Goal: Task Accomplishment & Management: Use online tool/utility

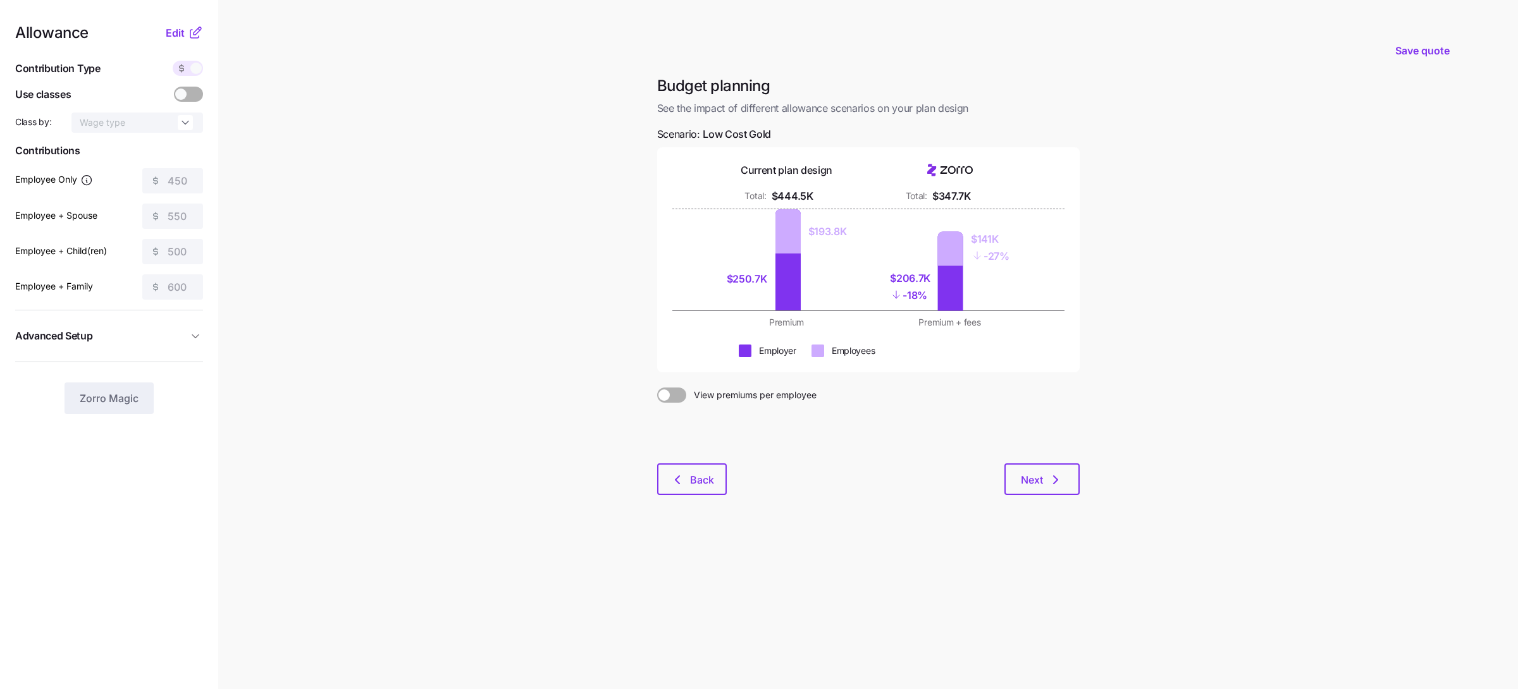
click at [333, 227] on main "Save quote Budget planning See the impact of different allowance scenarios on y…" at bounding box center [759, 344] width 1518 height 689
click at [468, 332] on main "Save quote Budget planning See the impact of different allowance scenarios on y…" at bounding box center [759, 344] width 1518 height 689
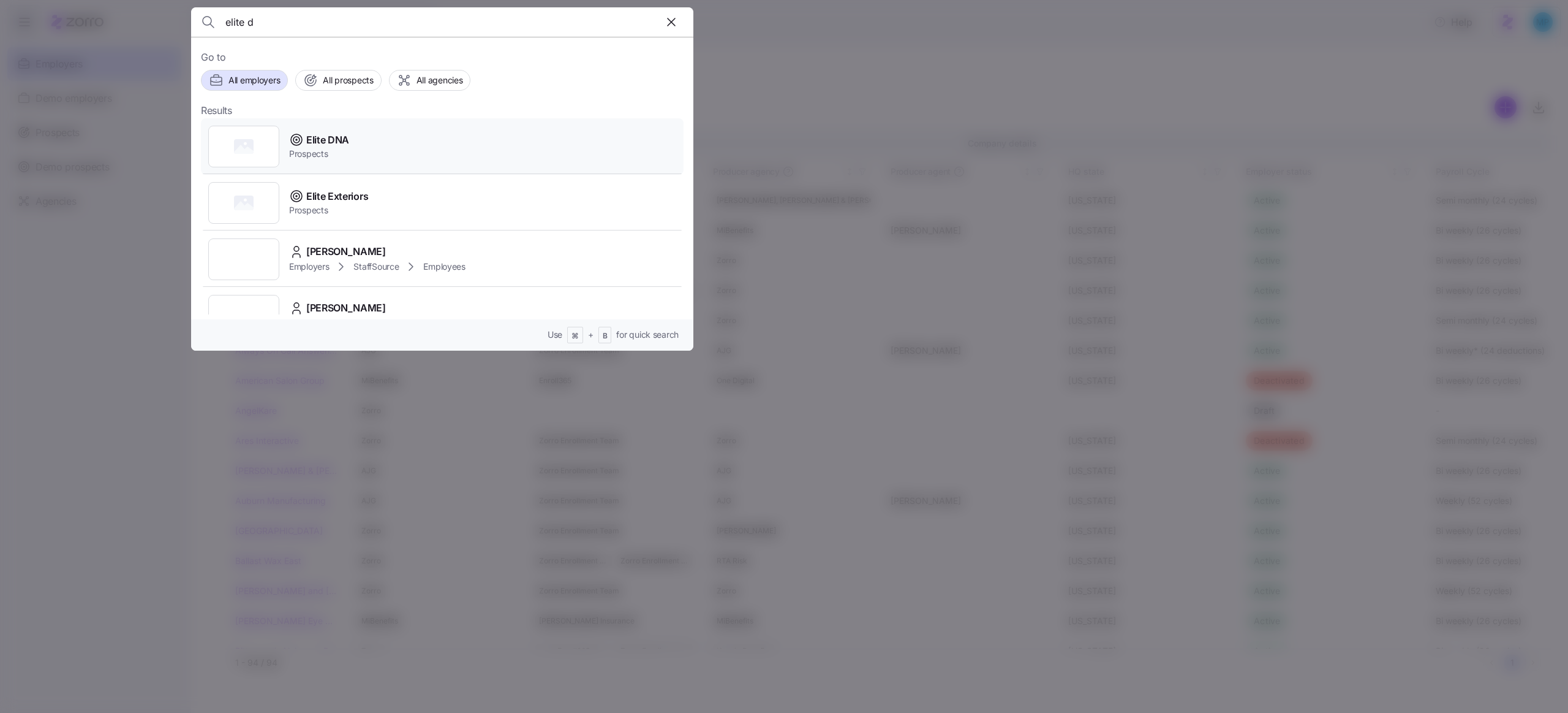
type input "elite d"
click at [348, 140] on span "Elite DNA" at bounding box center [327, 140] width 43 height 16
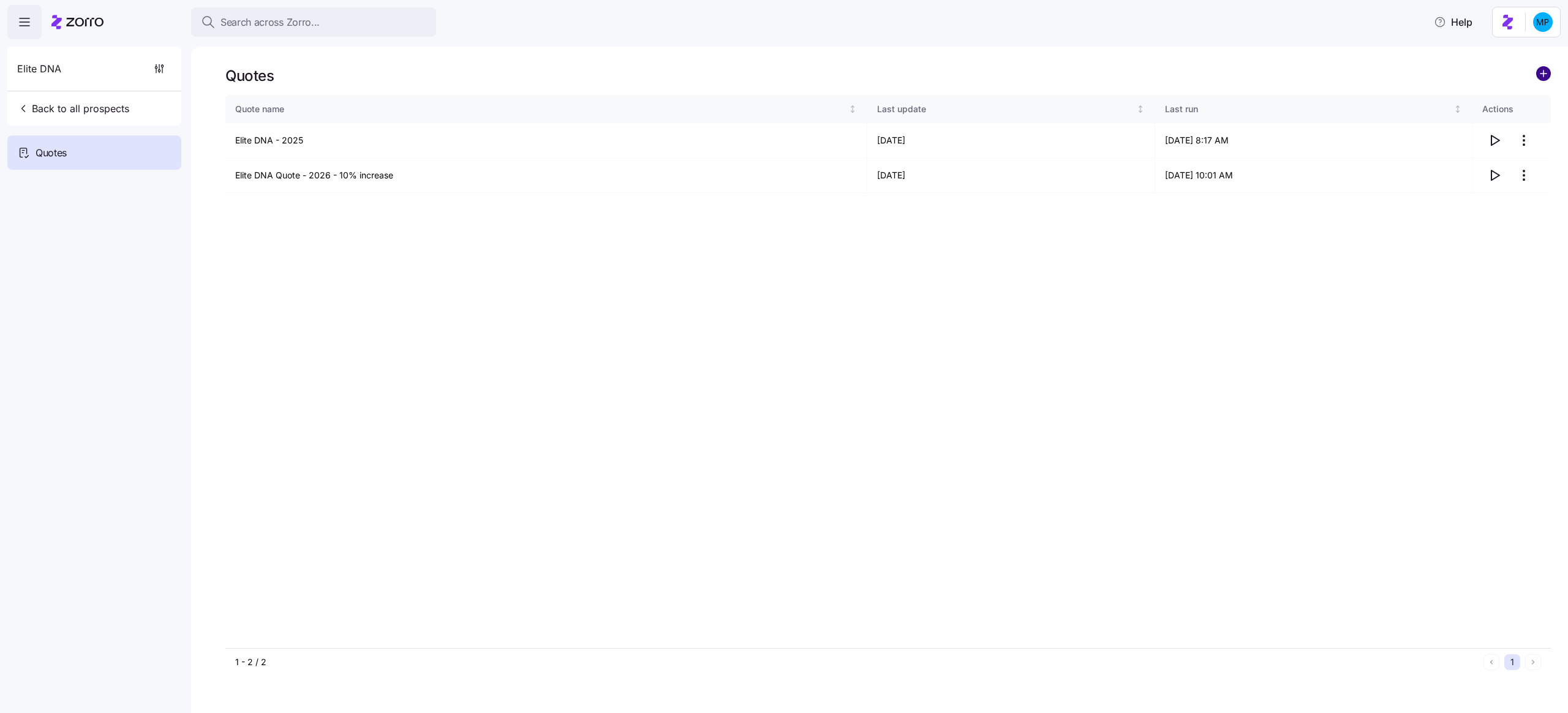
click at [1541, 73] on circle "add icon" at bounding box center [1544, 74] width 14 height 14
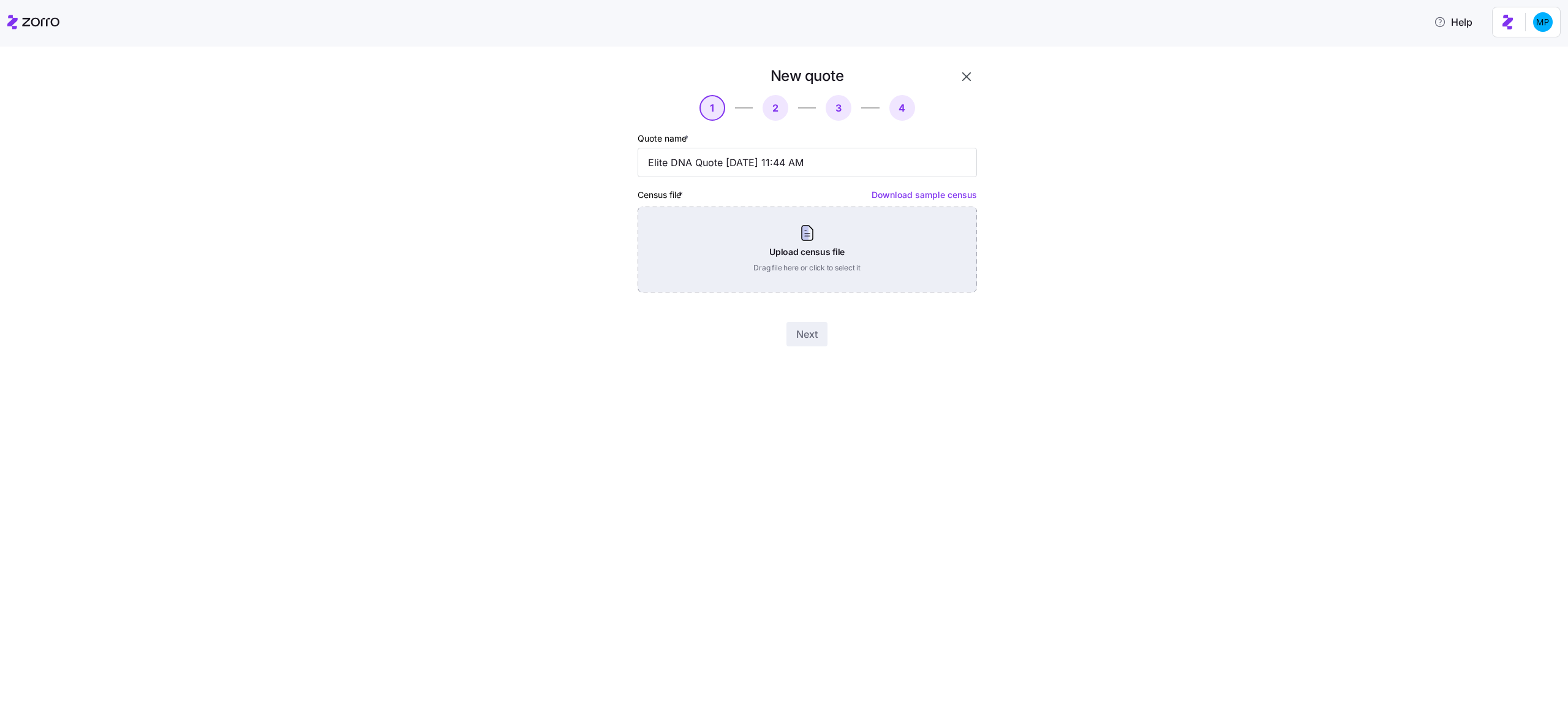
click at [809, 252] on div "Upload census file Drag file here or click to select it" at bounding box center [807, 249] width 339 height 86
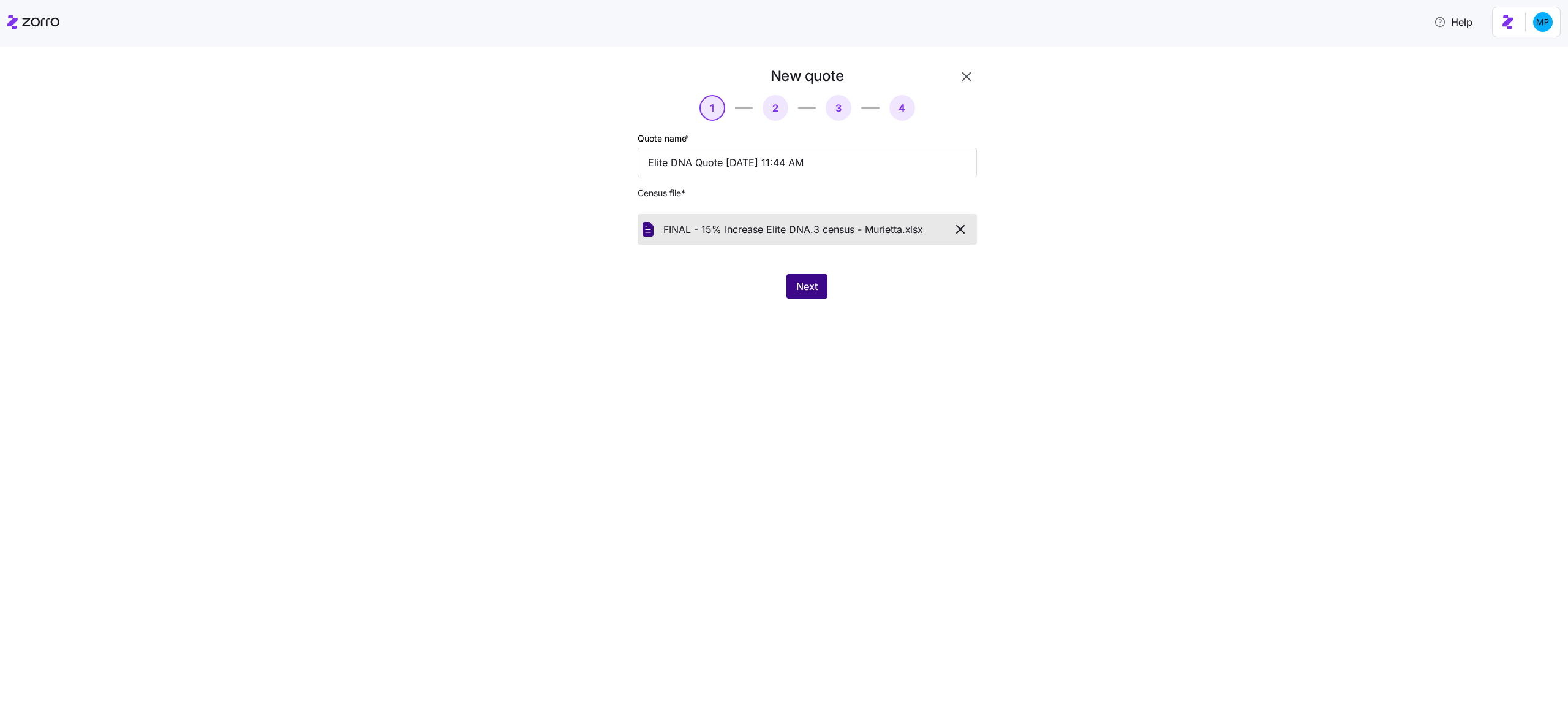
click at [813, 291] on span "Next" at bounding box center [807, 286] width 21 height 15
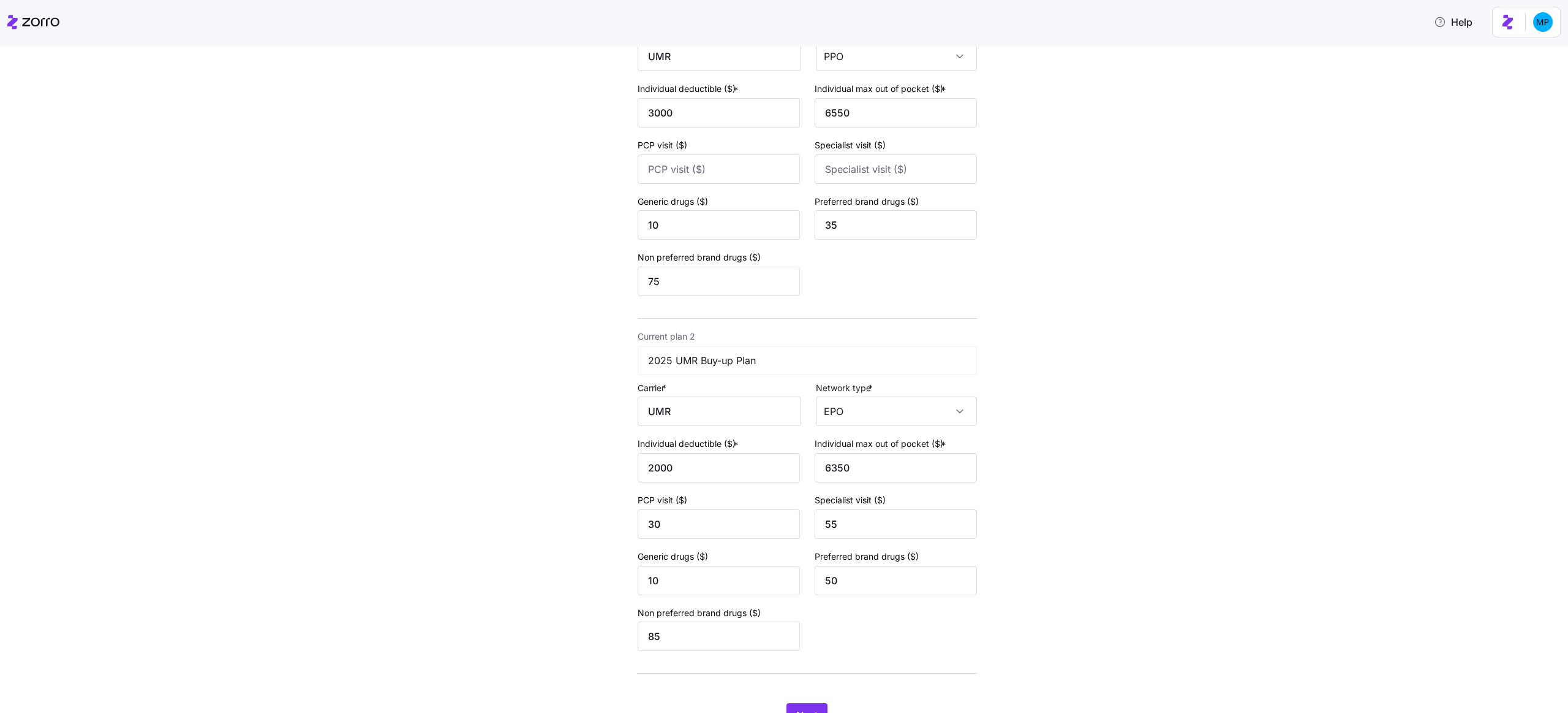
scroll to position [246, 0]
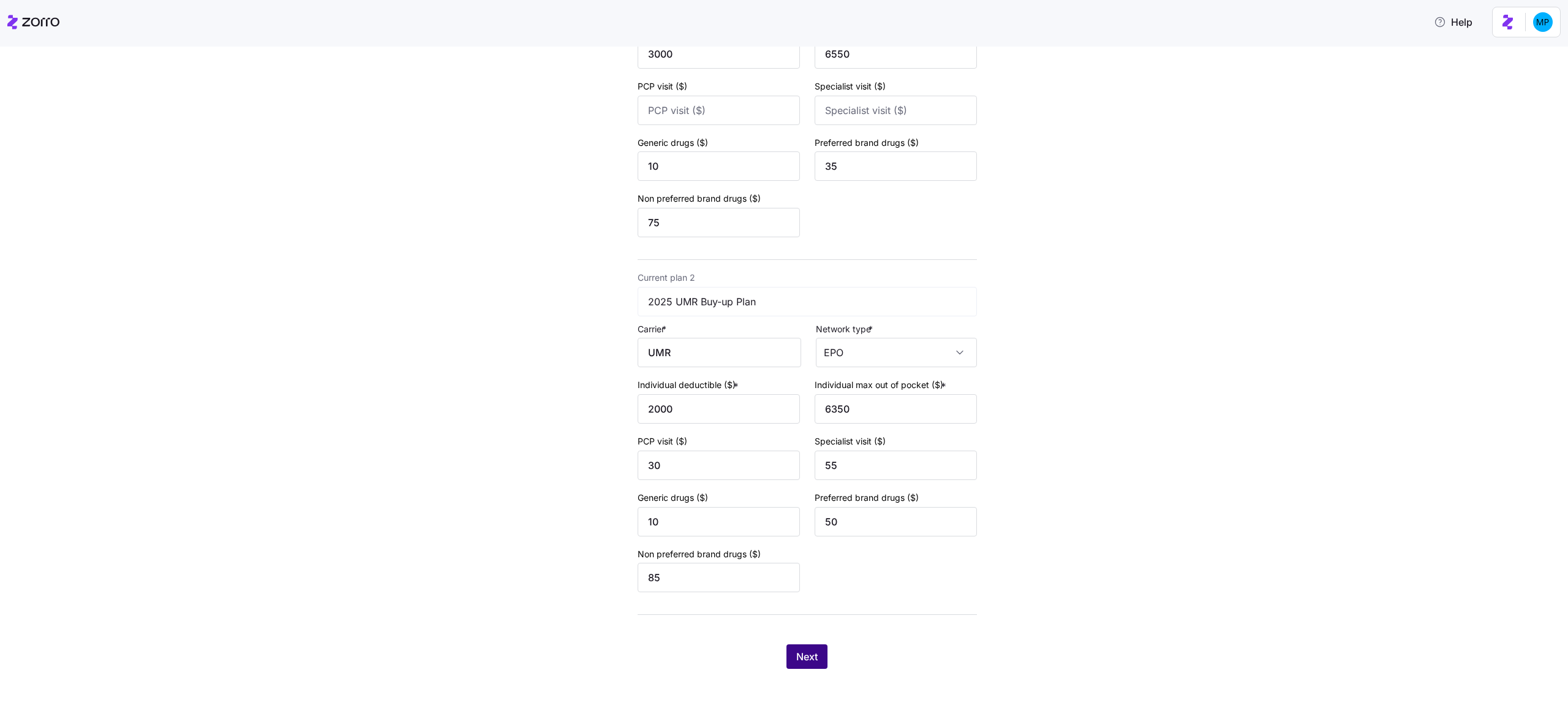
click at [799, 653] on span "Next" at bounding box center [807, 656] width 21 height 15
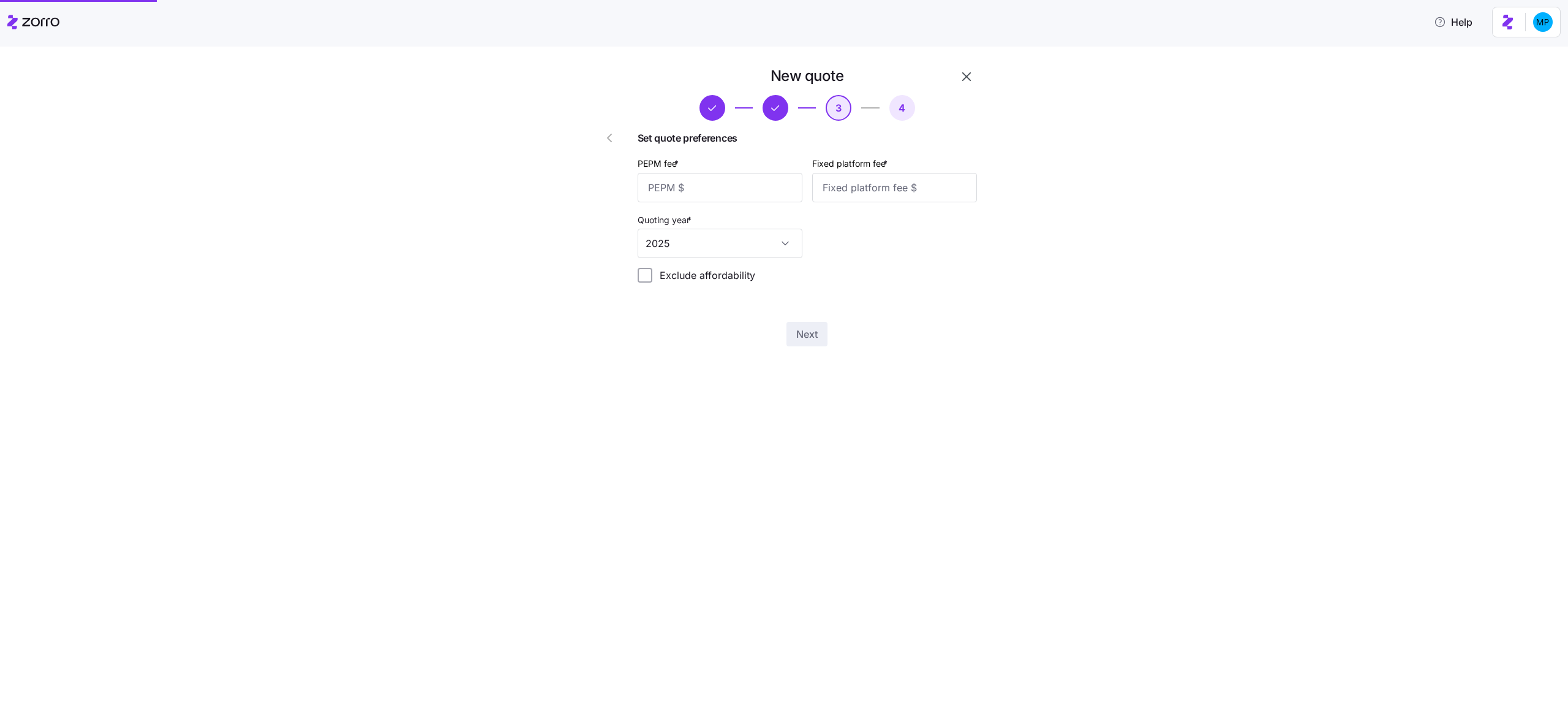
scroll to position [0, 0]
click at [740, 186] on input "PEPM fee *" at bounding box center [720, 187] width 165 height 29
type input "45"
type input "0"
click at [704, 238] on input "2025" at bounding box center [720, 243] width 165 height 29
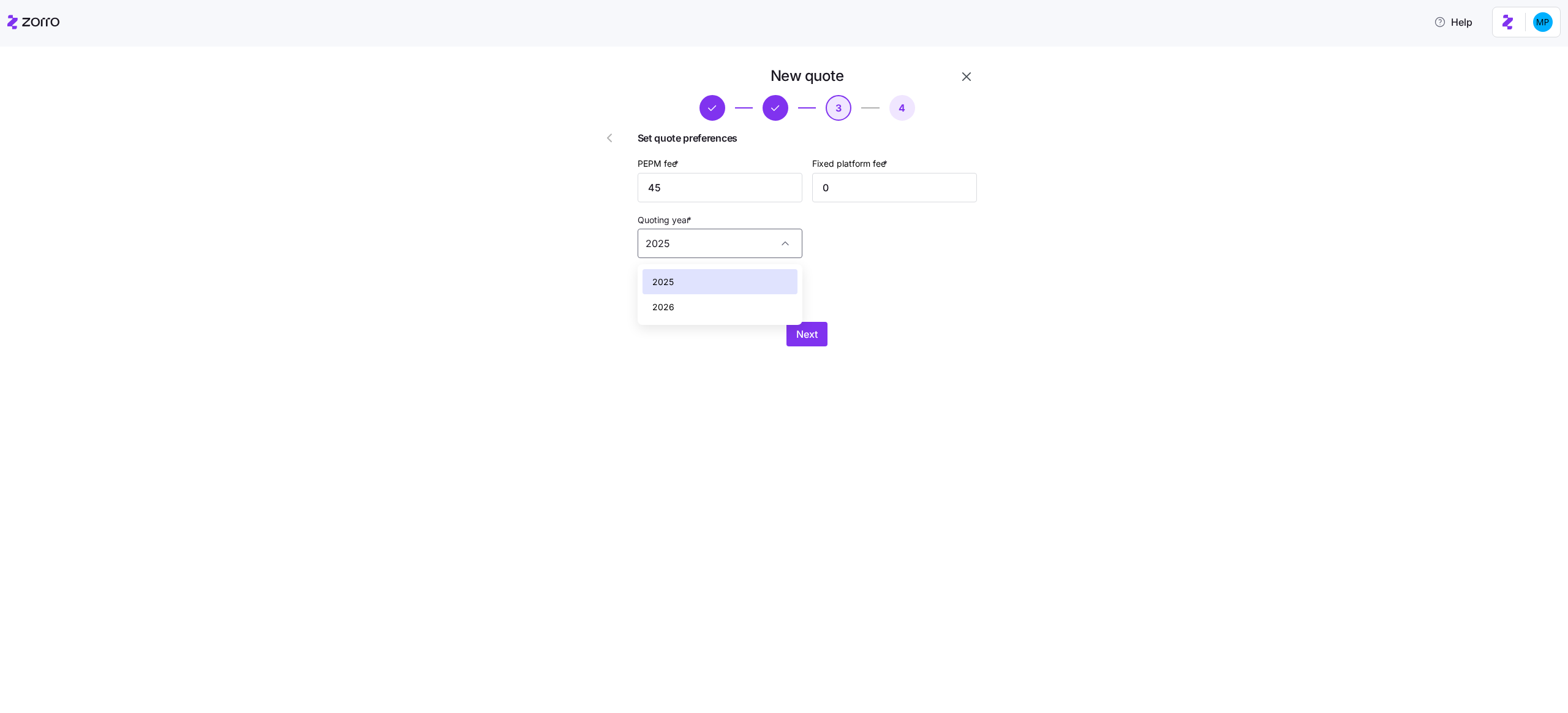
click at [703, 308] on div "2026" at bounding box center [721, 307] width 155 height 26
type input "2026"
click at [726, 277] on label "Exclude affordability" at bounding box center [704, 274] width 103 height 15
click at [653, 277] on input "Exclude affordability" at bounding box center [644, 274] width 15 height 15
checkbox input "true"
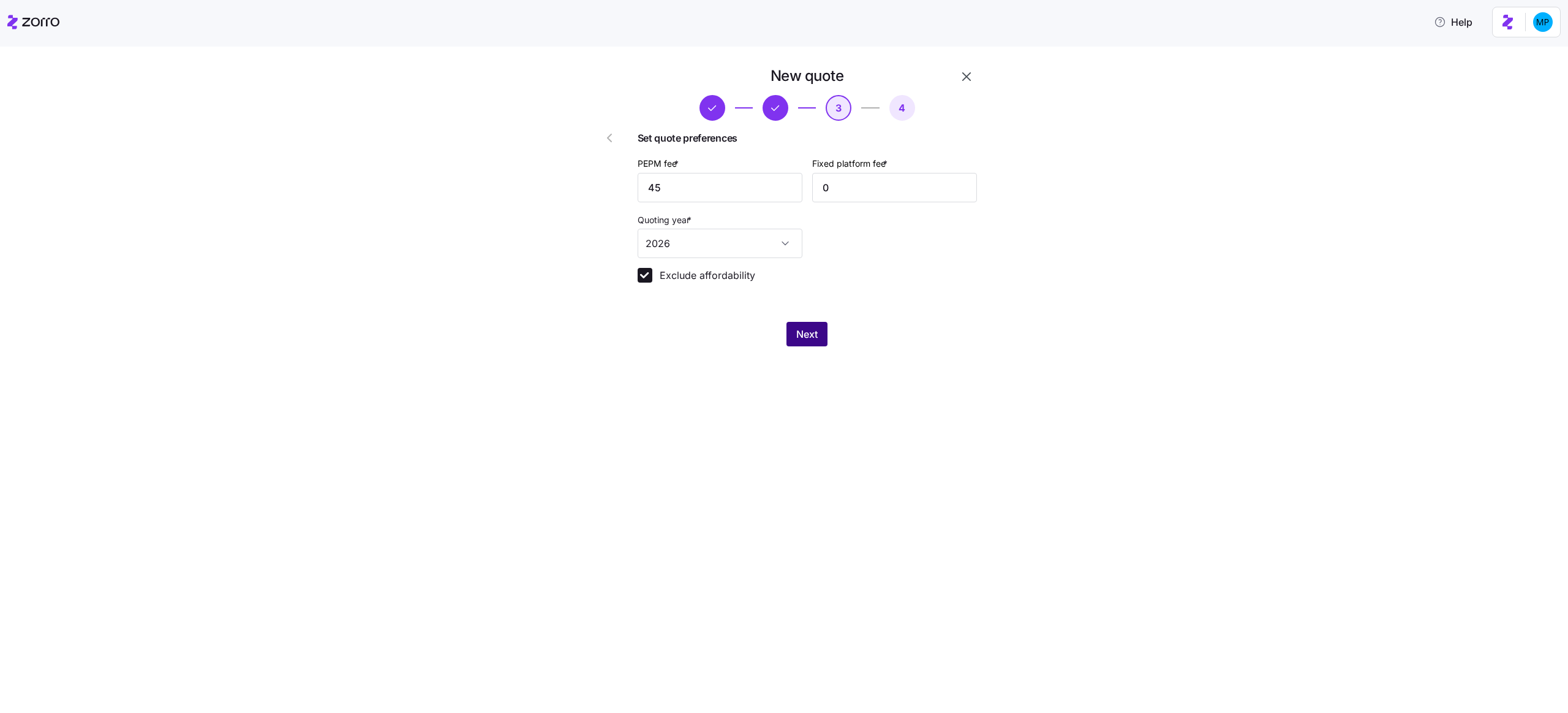
click at [806, 344] on button "Next" at bounding box center [807, 333] width 41 height 24
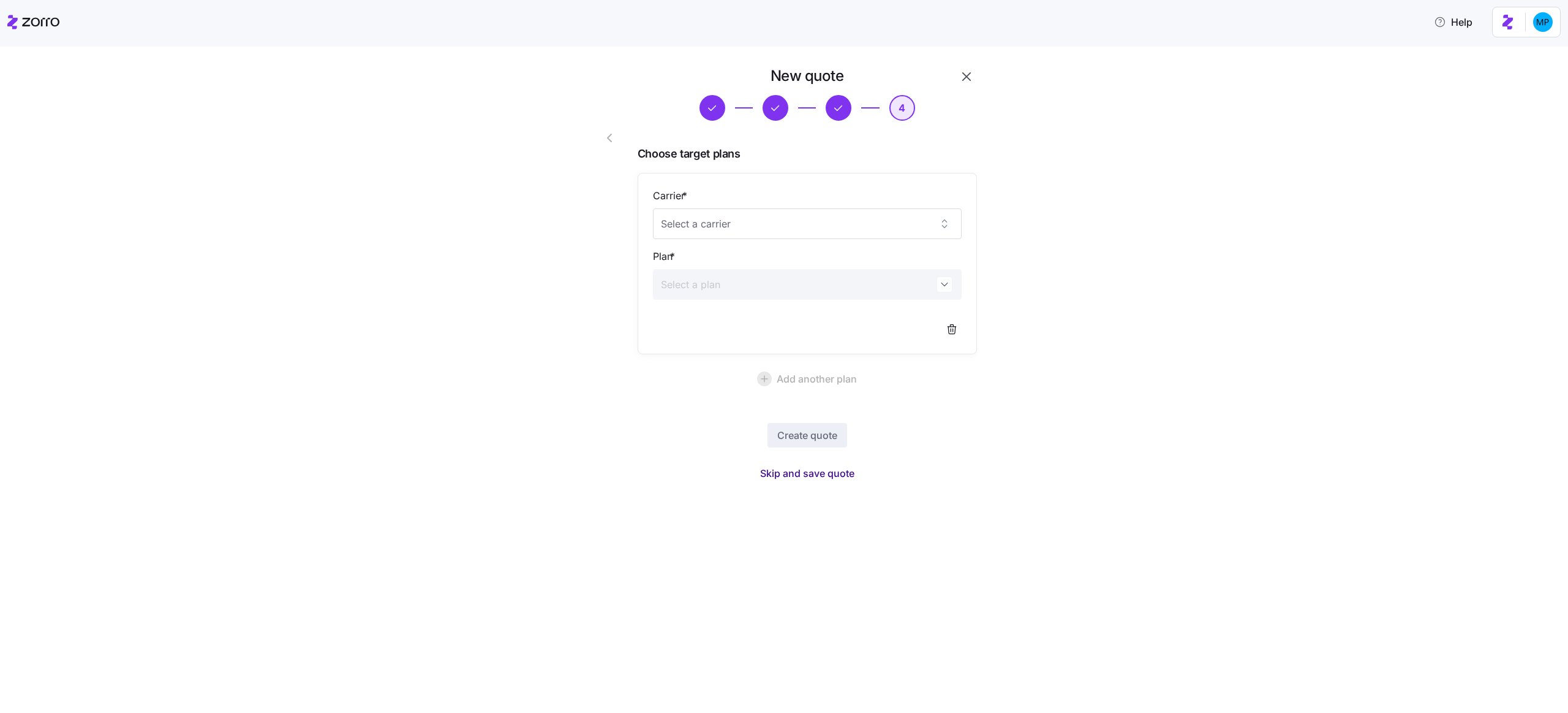
click at [782, 479] on span "Skip and save quote" at bounding box center [807, 473] width 94 height 15
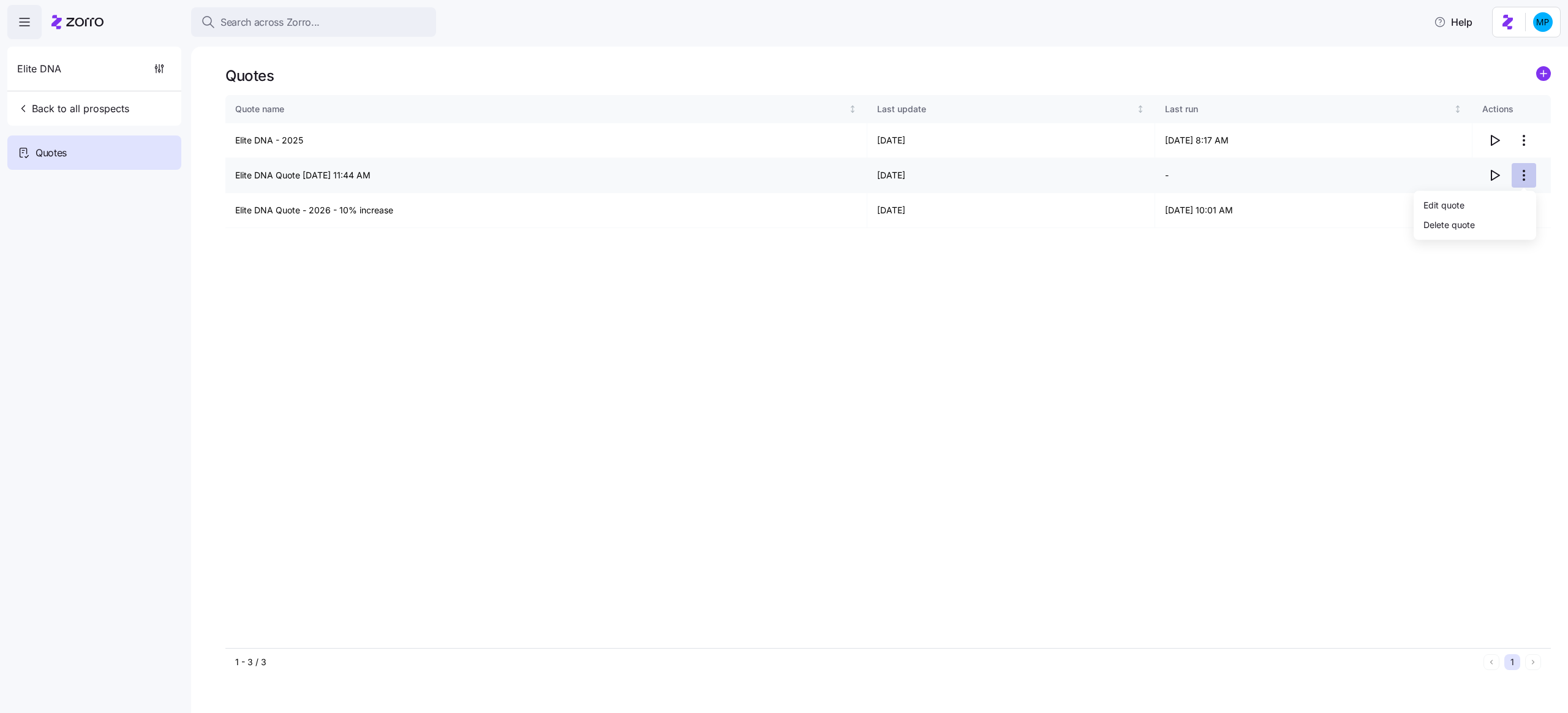
click at [1521, 177] on html "Search across Zorro... Help Elite DNA Back to all prospects Quotes - new Quotes…" at bounding box center [784, 353] width 1568 height 705
click at [1485, 201] on div "Edit quote" at bounding box center [1475, 205] width 112 height 19
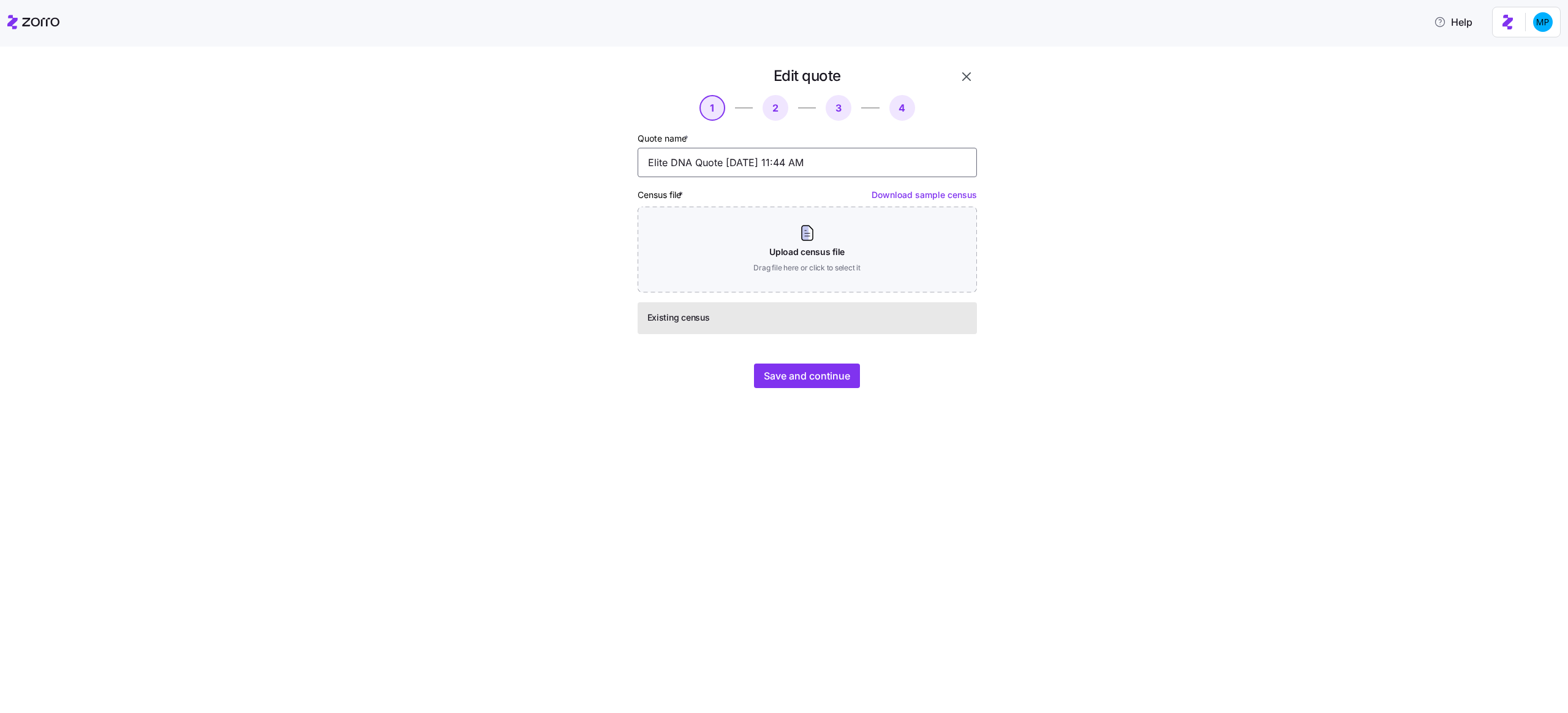
drag, startPoint x: 724, startPoint y: 163, endPoint x: 840, endPoint y: 168, distance: 116.1
click at [840, 168] on input "Elite DNA Quote 08/29/2025 11:44 AM" at bounding box center [807, 162] width 339 height 29
type input "Elite DNA 2026 - 15%"
click at [836, 383] on span "Save and continue" at bounding box center [807, 375] width 86 height 15
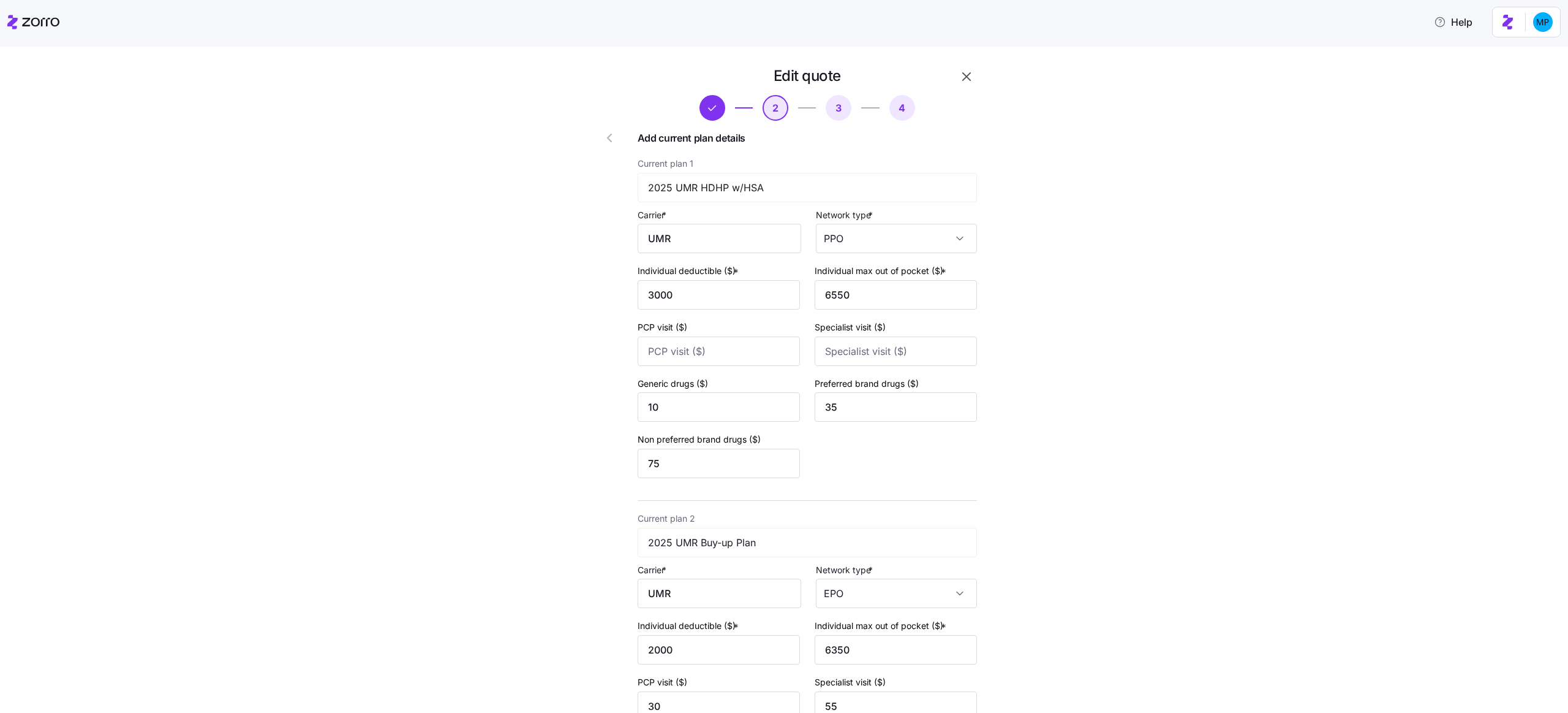
scroll to position [246, 0]
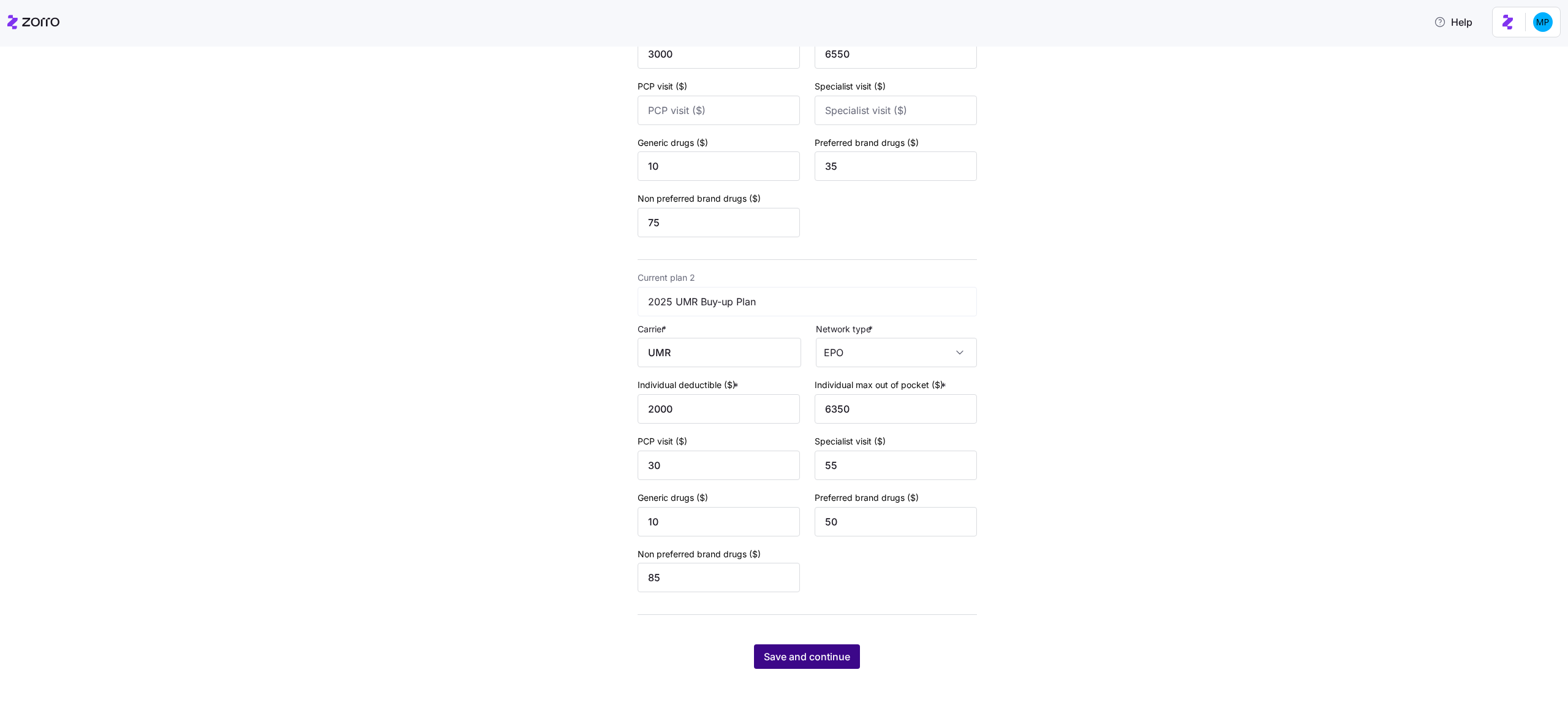
click at [784, 655] on span "Save and continue" at bounding box center [807, 656] width 86 height 15
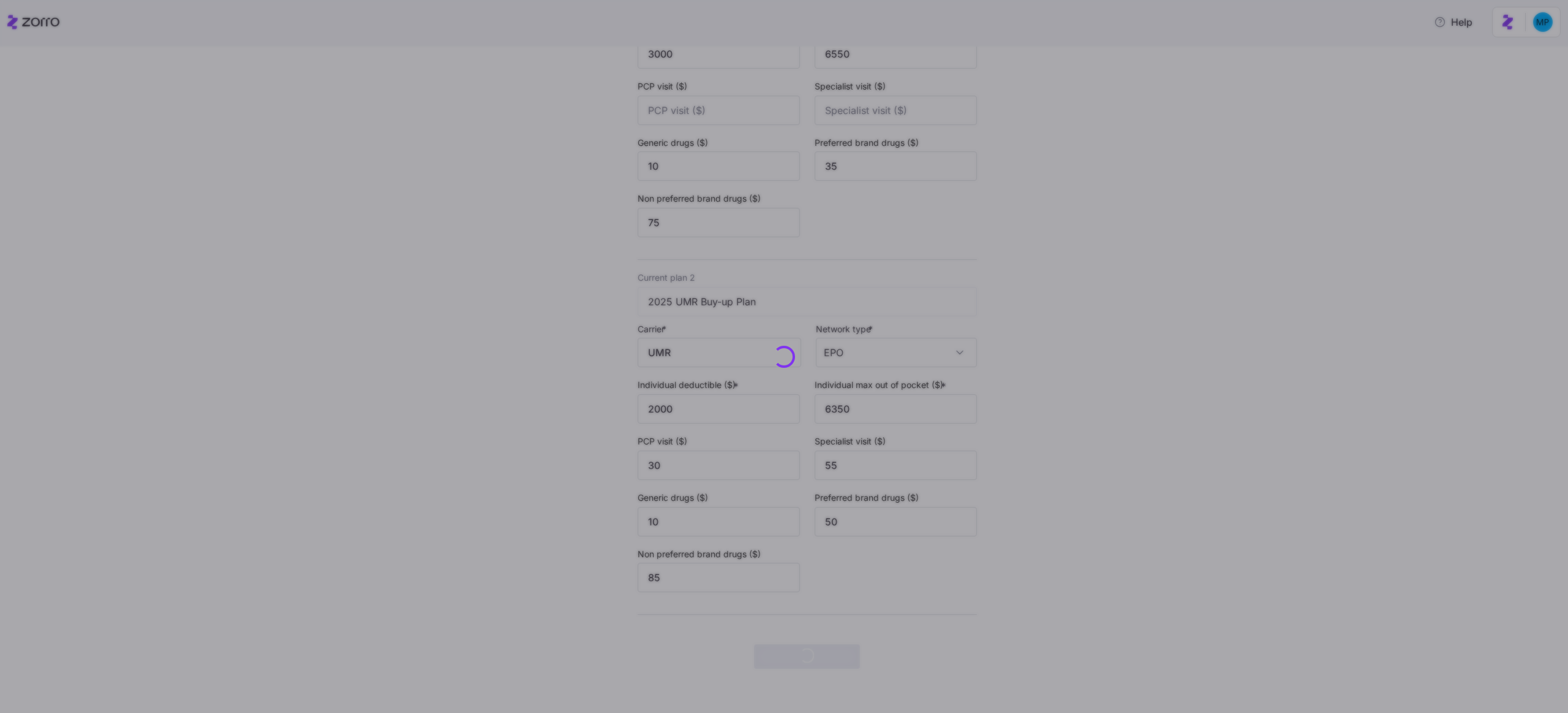
scroll to position [0, 0]
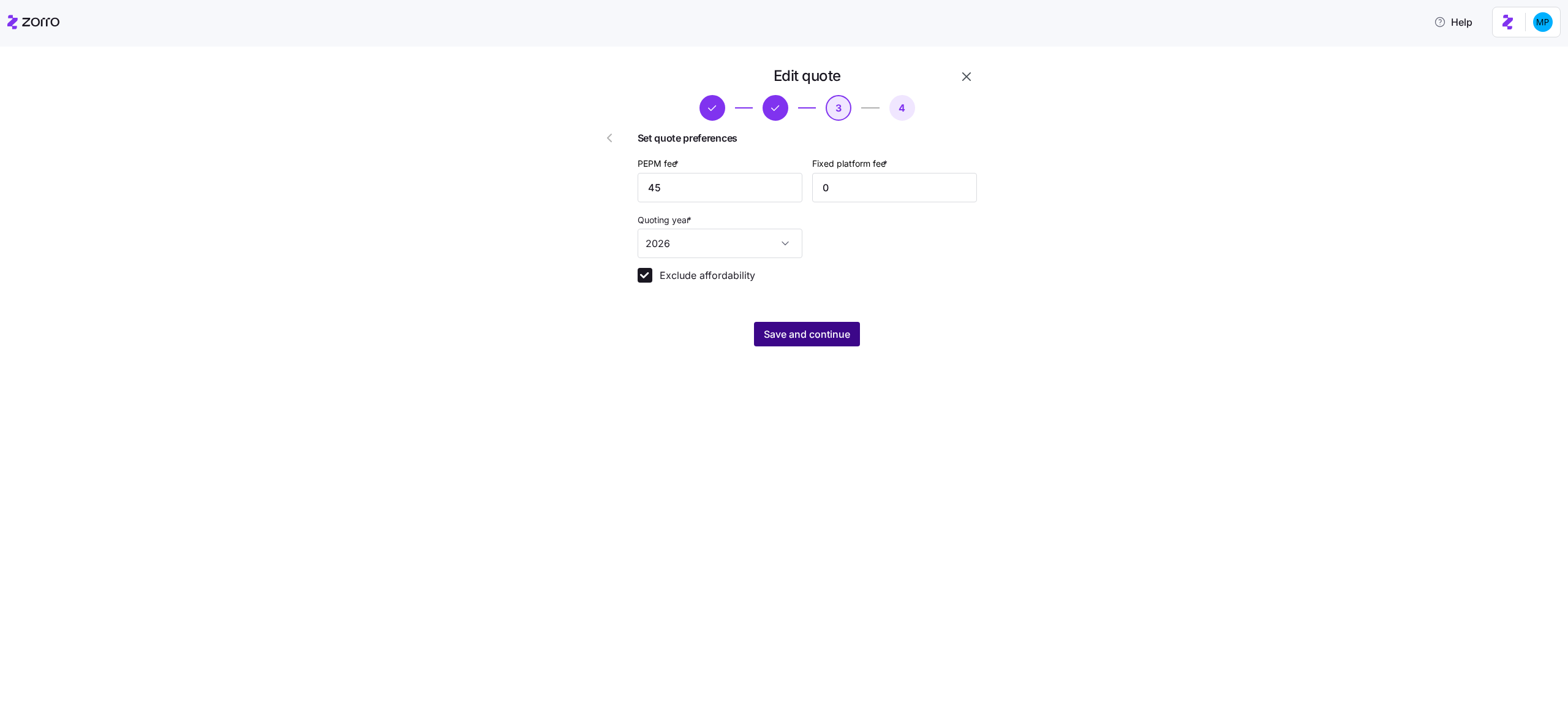
click at [817, 339] on span "Save and continue" at bounding box center [807, 333] width 86 height 15
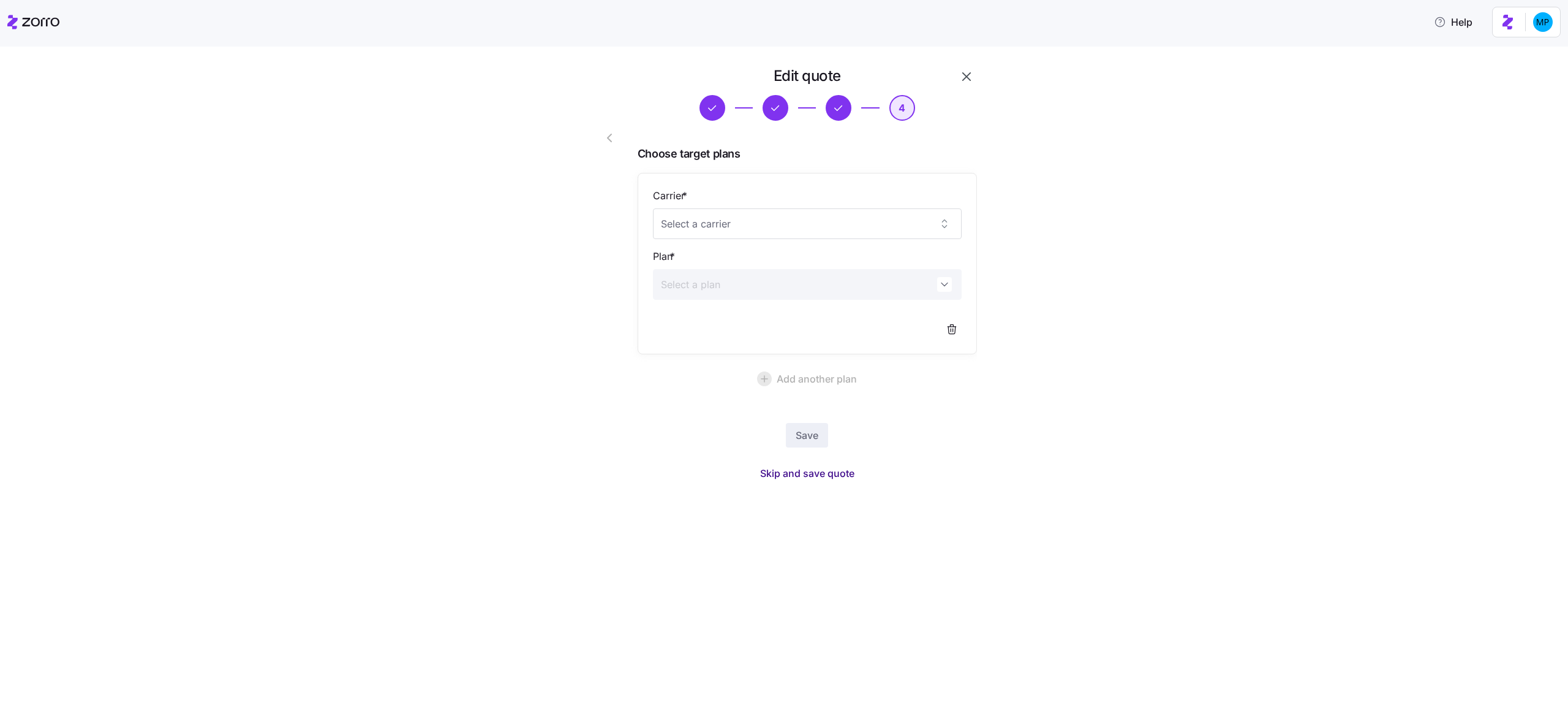
click at [812, 478] on span "Skip and save quote" at bounding box center [807, 473] width 94 height 15
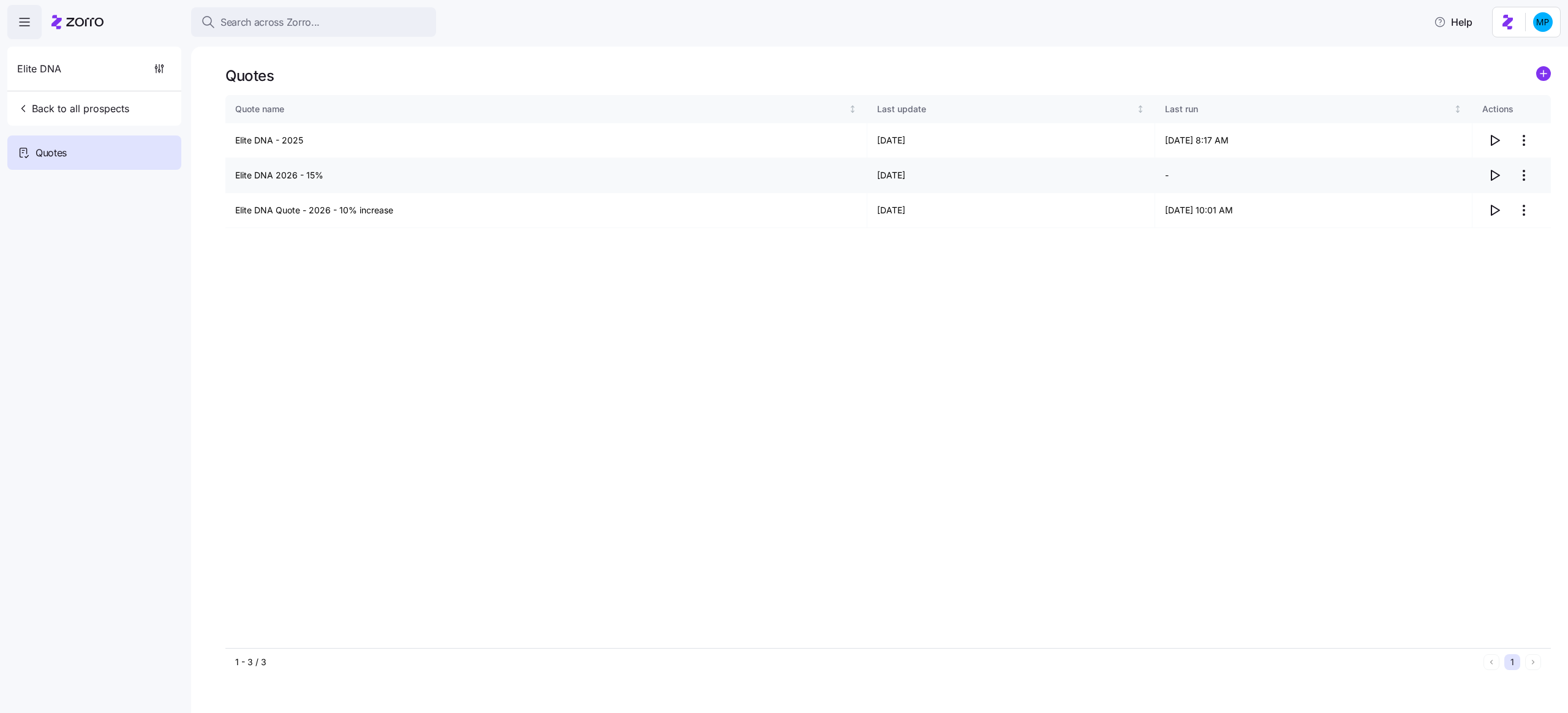
click at [1494, 174] on icon "button" at bounding box center [1494, 174] width 15 height 15
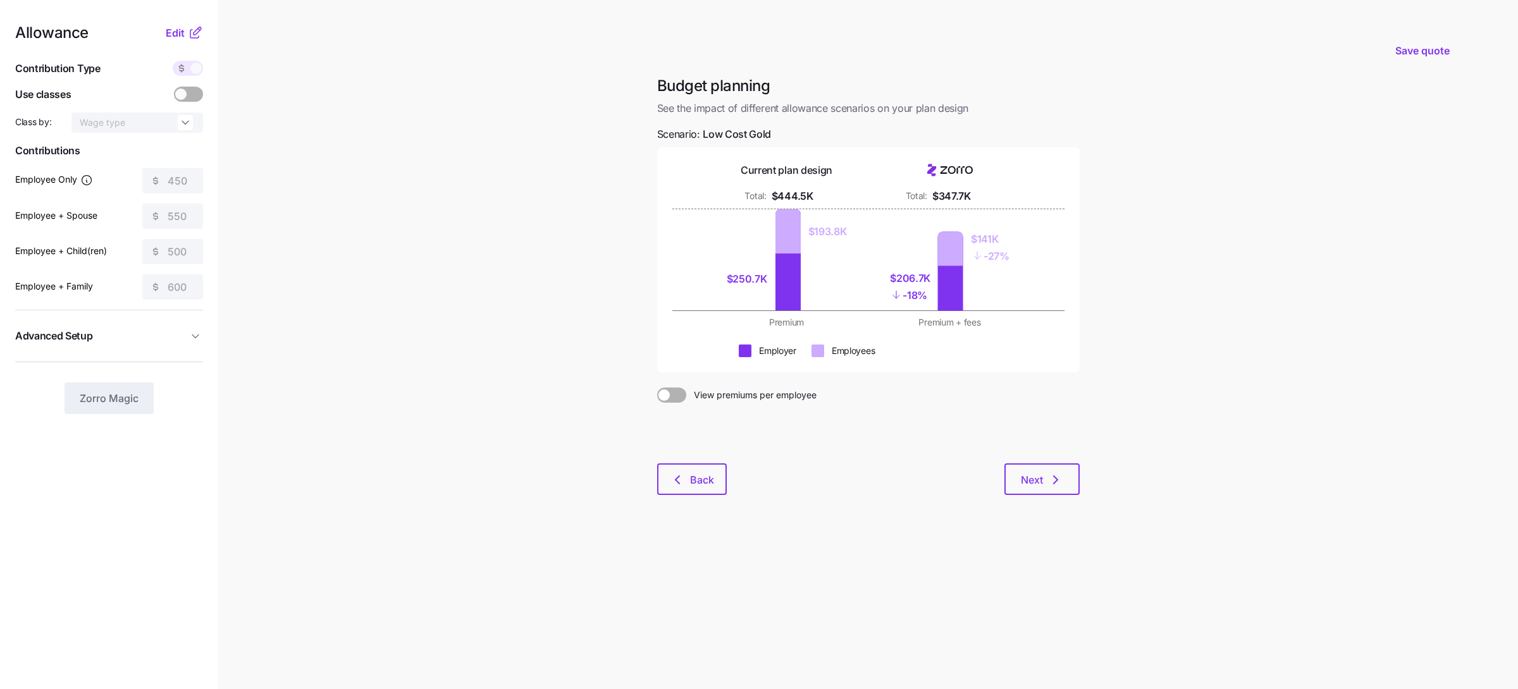
click at [445, 289] on main "Save quote Budget planning See the impact of different allowance scenarios on y…" at bounding box center [759, 344] width 1518 height 689
click at [184, 37] on span "Edit" at bounding box center [175, 32] width 19 height 15
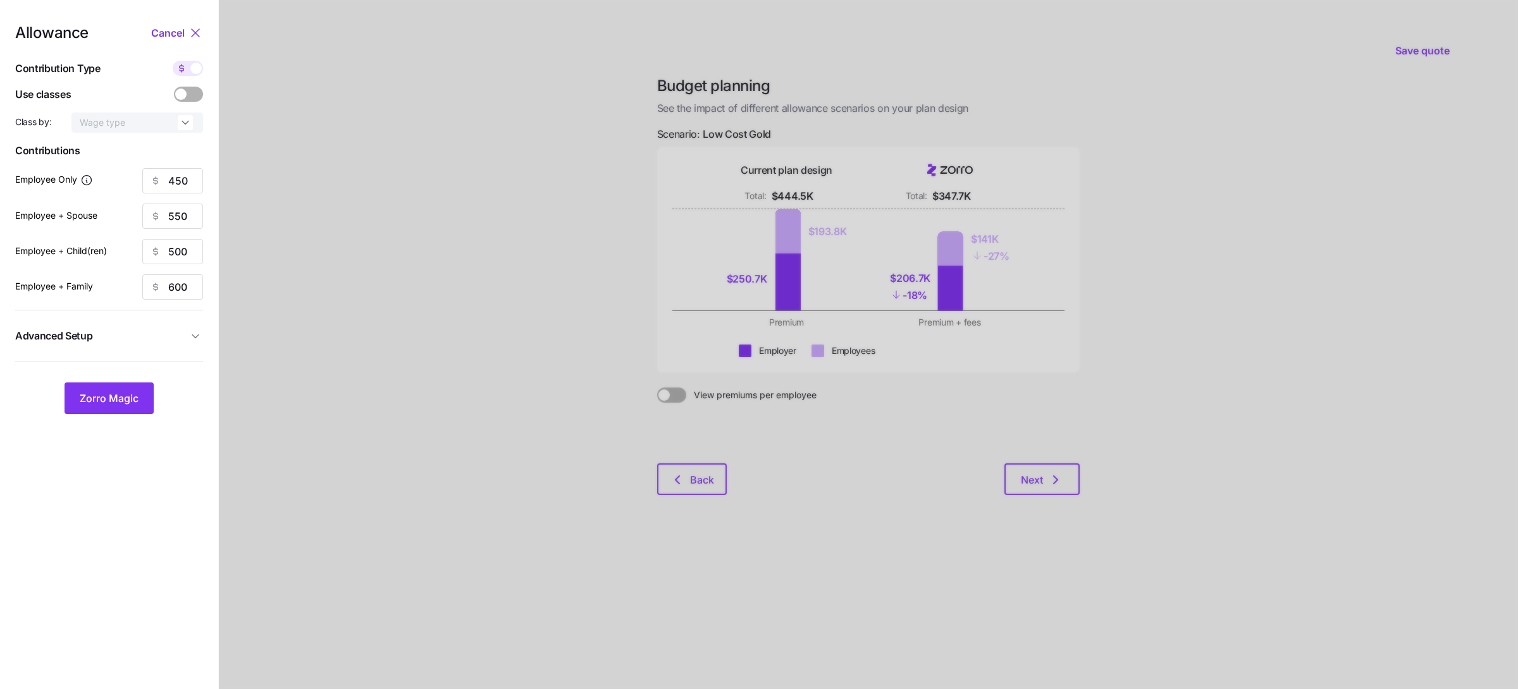
click at [193, 73] on span at bounding box center [195, 68] width 11 height 11
click at [173, 61] on input "checkbox" at bounding box center [173, 61] width 0 height 0
type input "63"
type input "38"
type input "39"
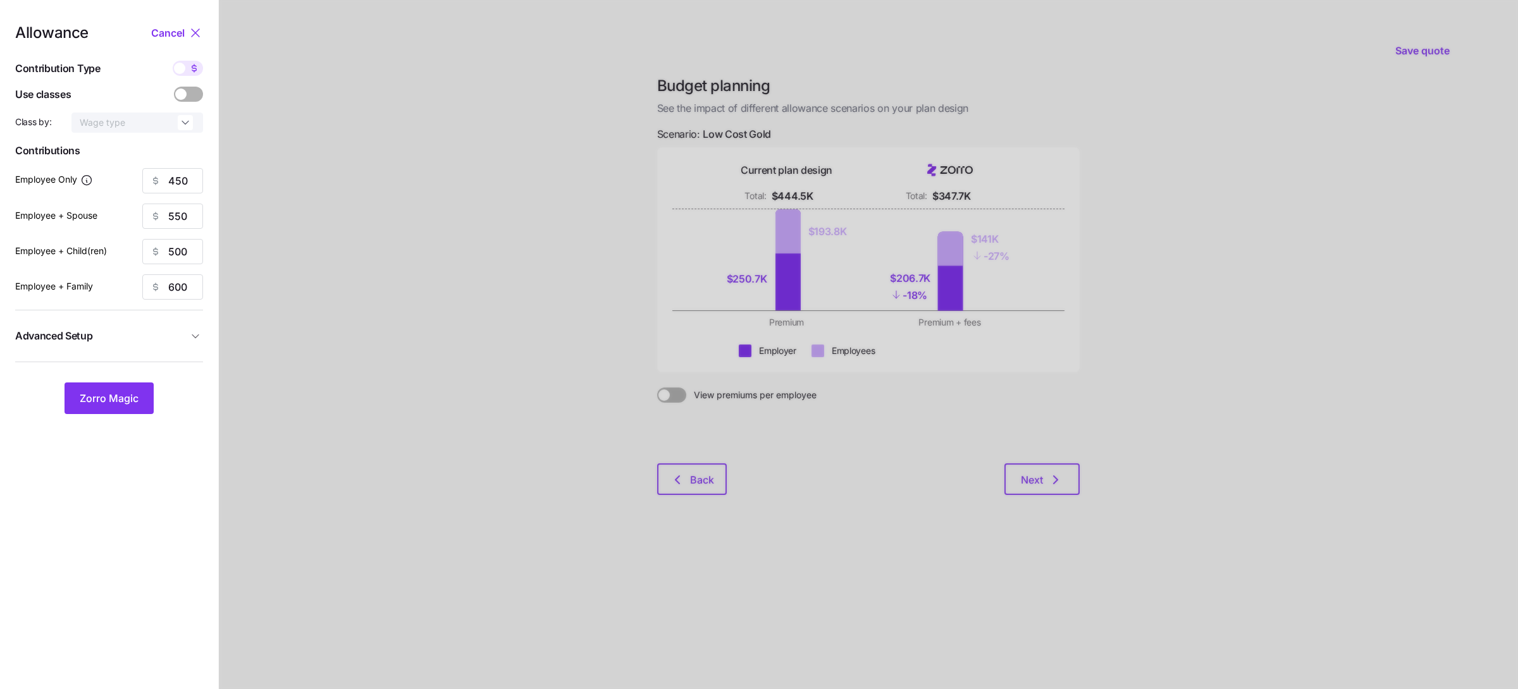
type input "30"
click at [710, 574] on div at bounding box center [868, 344] width 1299 height 689
click at [178, 32] on span "Cancel" at bounding box center [168, 32] width 34 height 15
type input "450"
type input "550"
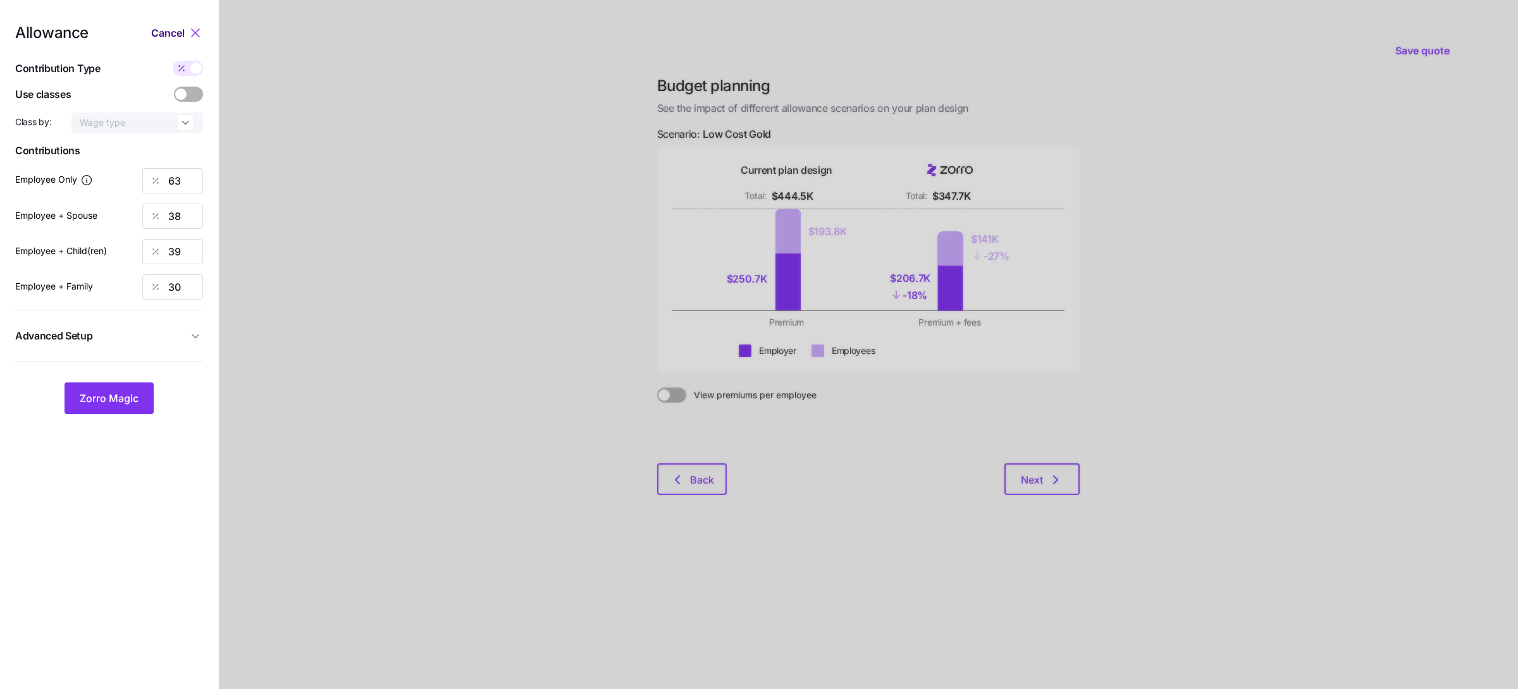
type input "500"
type input "600"
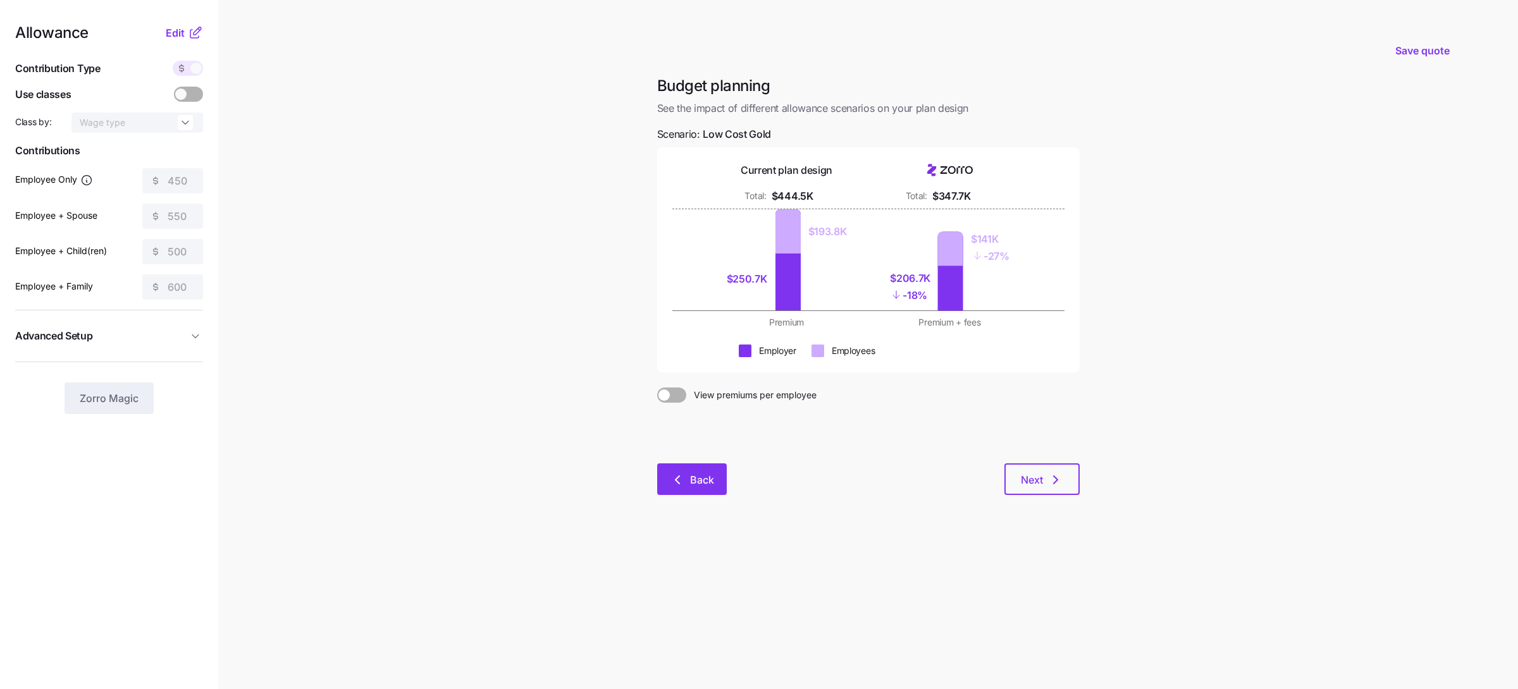
click at [714, 474] on button "Back" at bounding box center [692, 480] width 70 height 32
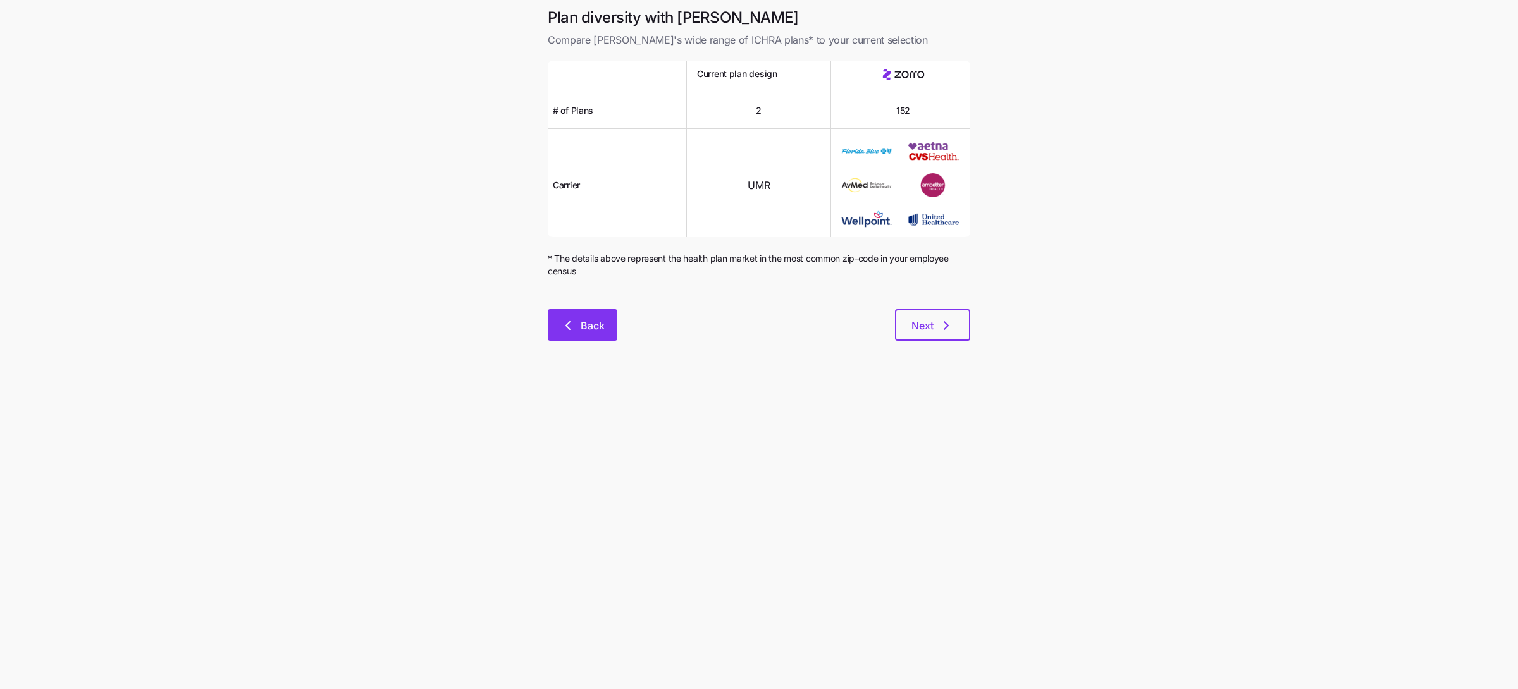
click at [598, 326] on span "Back" at bounding box center [593, 325] width 24 height 15
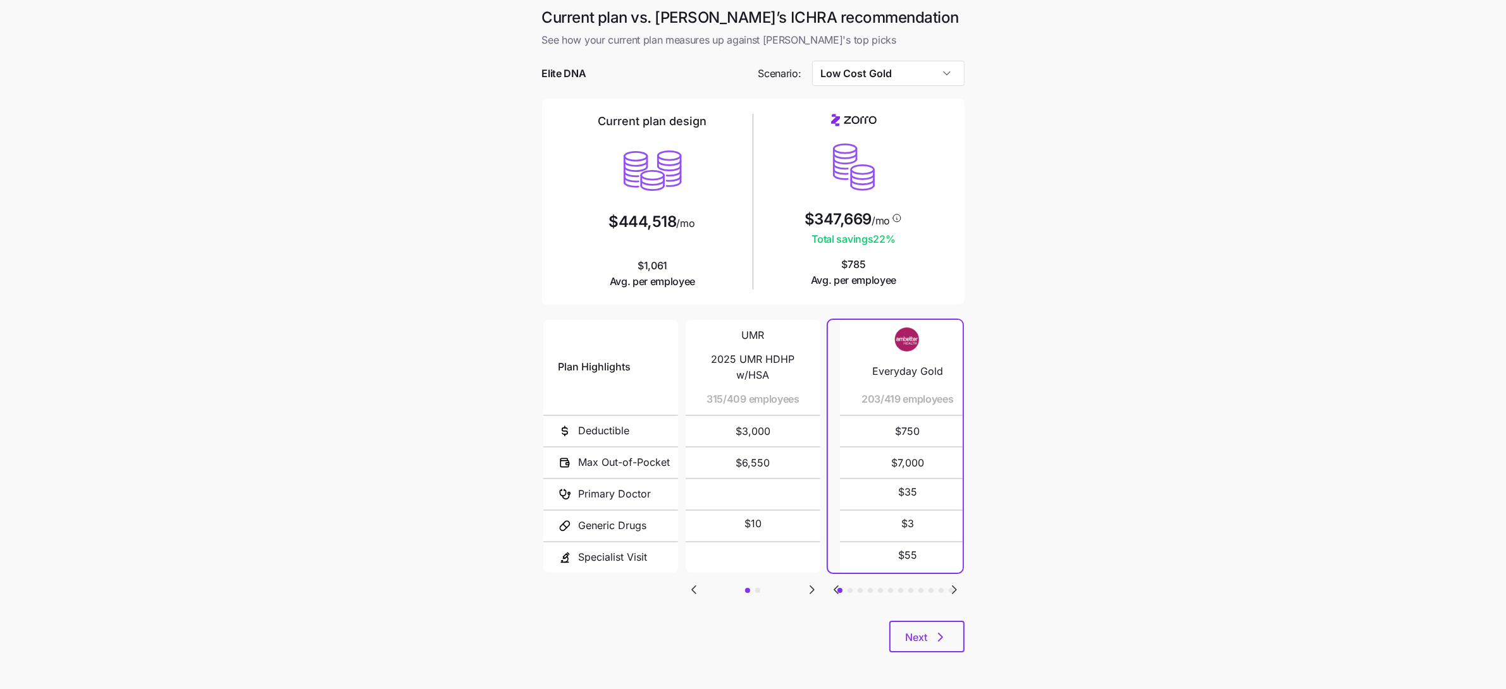
drag, startPoint x: 890, startPoint y: 431, endPoint x: 896, endPoint y: 435, distance: 7.1
click at [897, 434] on span "$750" at bounding box center [907, 431] width 104 height 30
click at [951, 587] on icon "Go to next slide" at bounding box center [954, 589] width 15 height 15
click at [839, 586] on icon "Go to previous slide" at bounding box center [836, 589] width 15 height 15
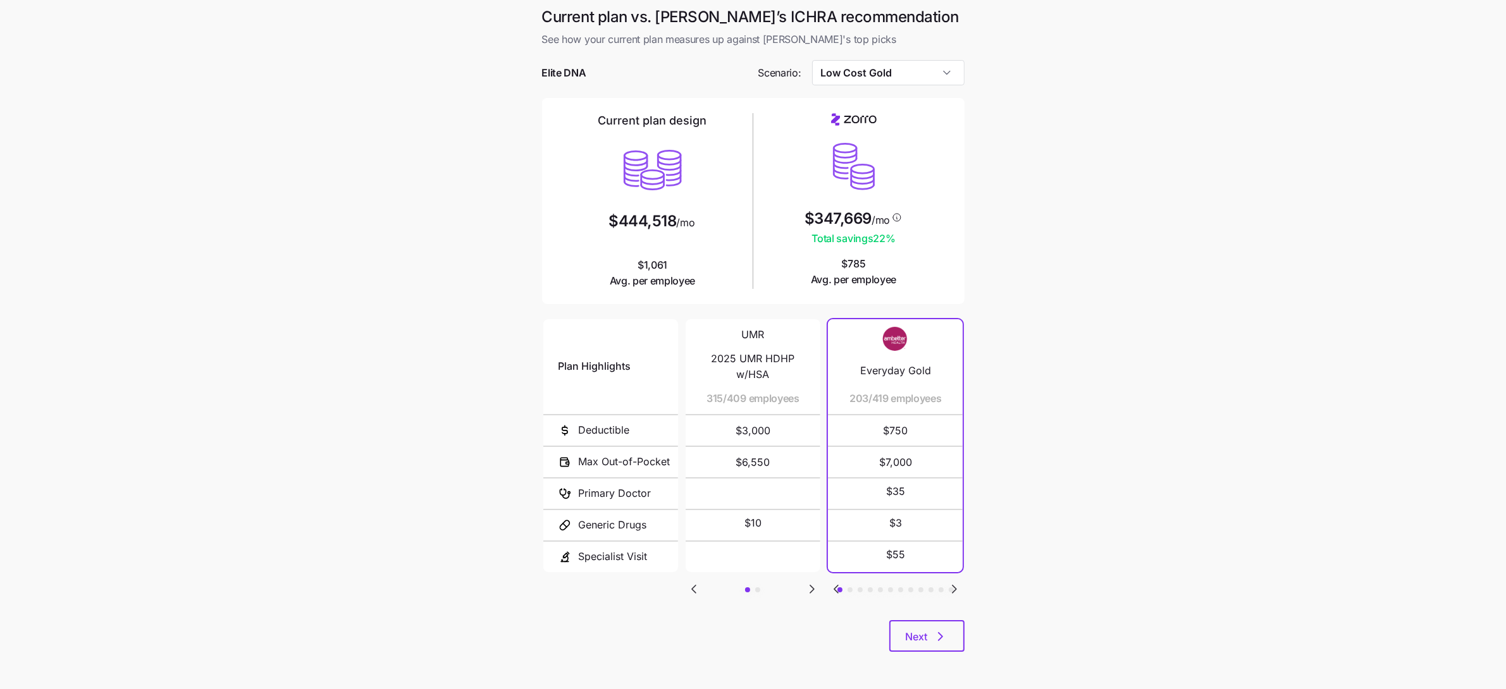
click at [948, 577] on div "Plan Highlights Deductible Max Out-of-Pocket Primary Doctor Generic Drugs Speci…" at bounding box center [753, 469] width 423 height 304
click at [958, 591] on icon "Go to next slide" at bounding box center [954, 589] width 15 height 15
click at [927, 621] on button "Next" at bounding box center [926, 637] width 75 height 32
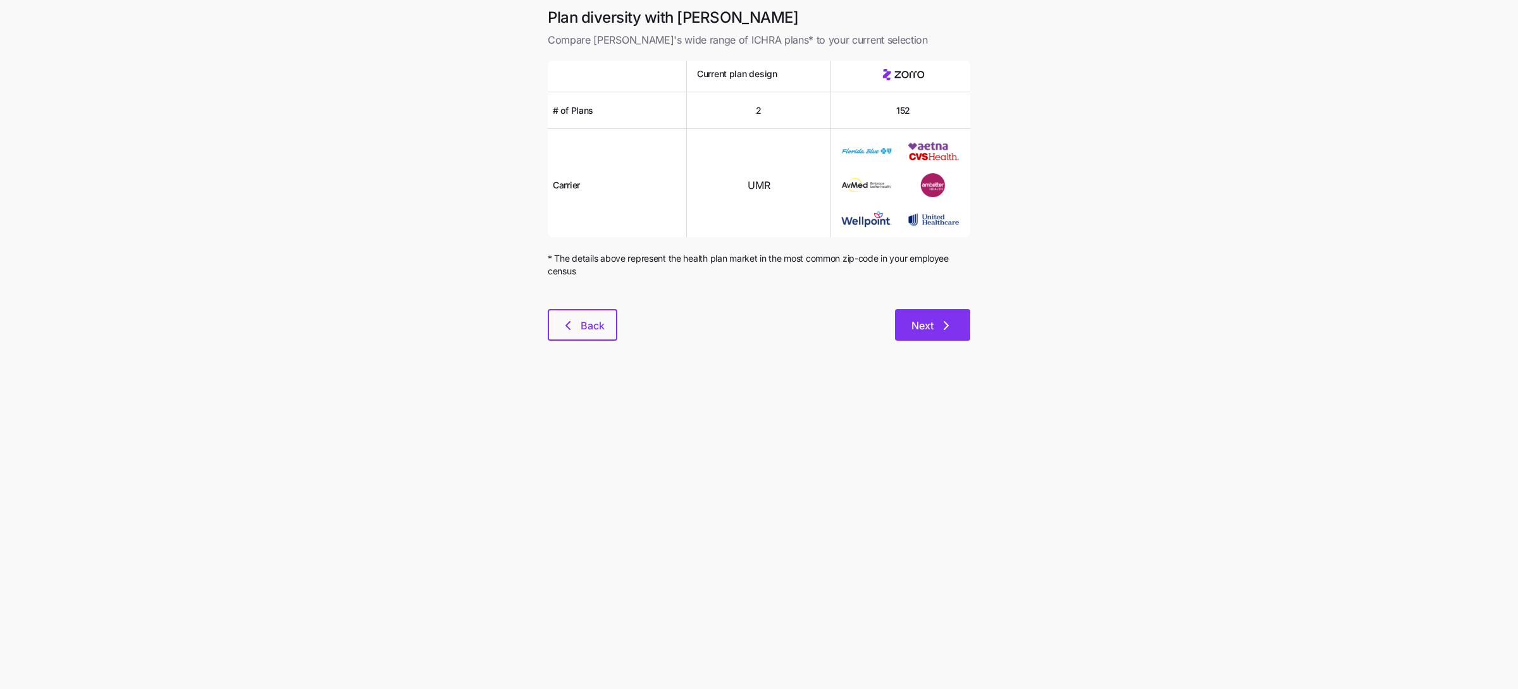
click at [949, 332] on icon "button" at bounding box center [946, 325] width 15 height 15
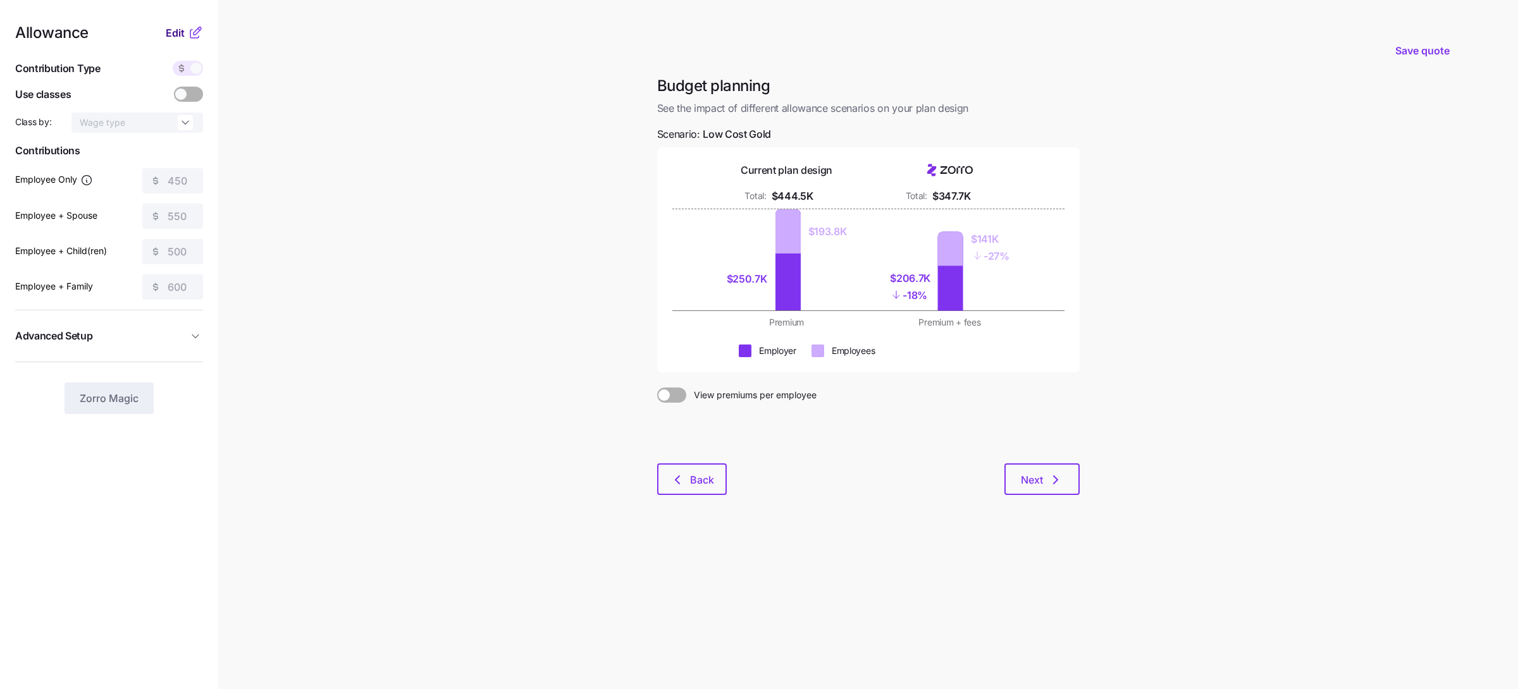
click at [175, 34] on span "Edit" at bounding box center [175, 32] width 19 height 15
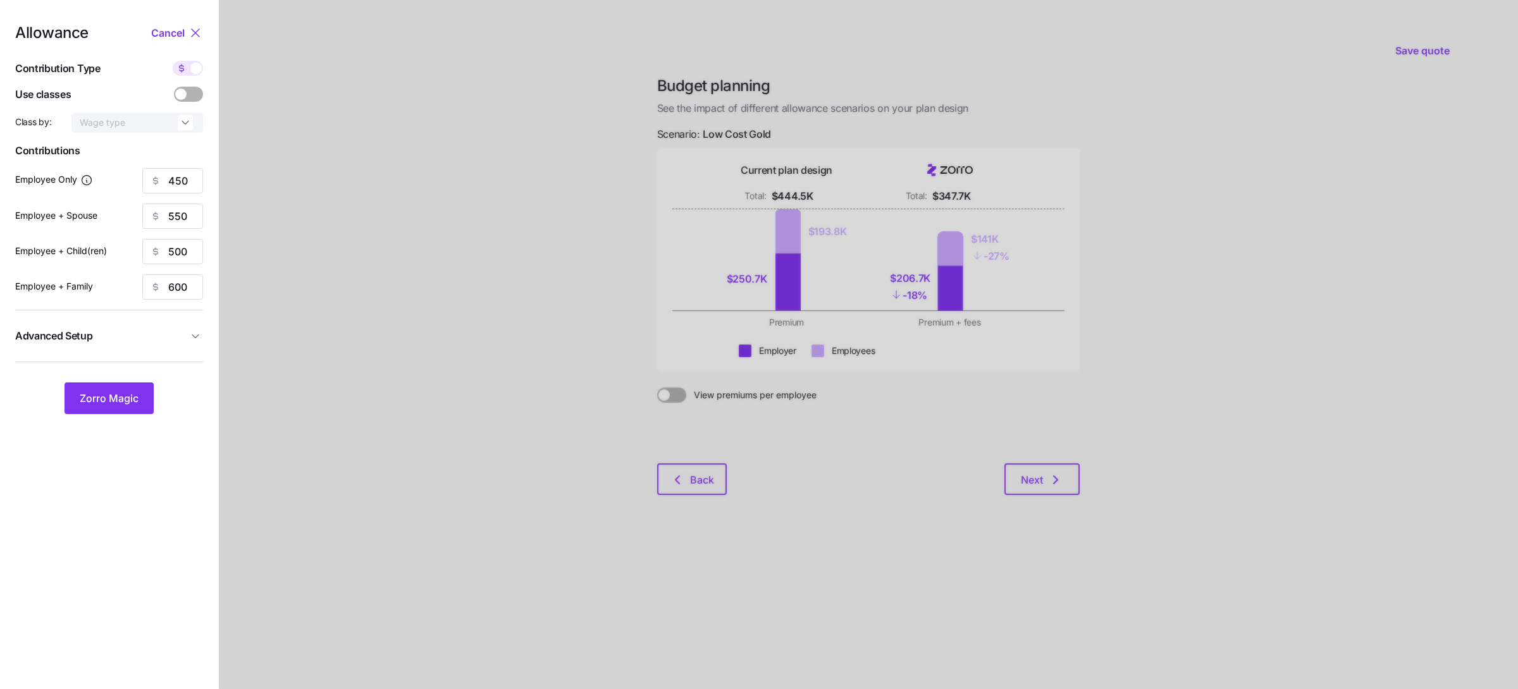
click at [187, 63] on span at bounding box center [182, 68] width 18 height 15
click at [173, 61] on input "checkbox" at bounding box center [173, 61] width 0 height 0
type input "63"
type input "38"
type input "39"
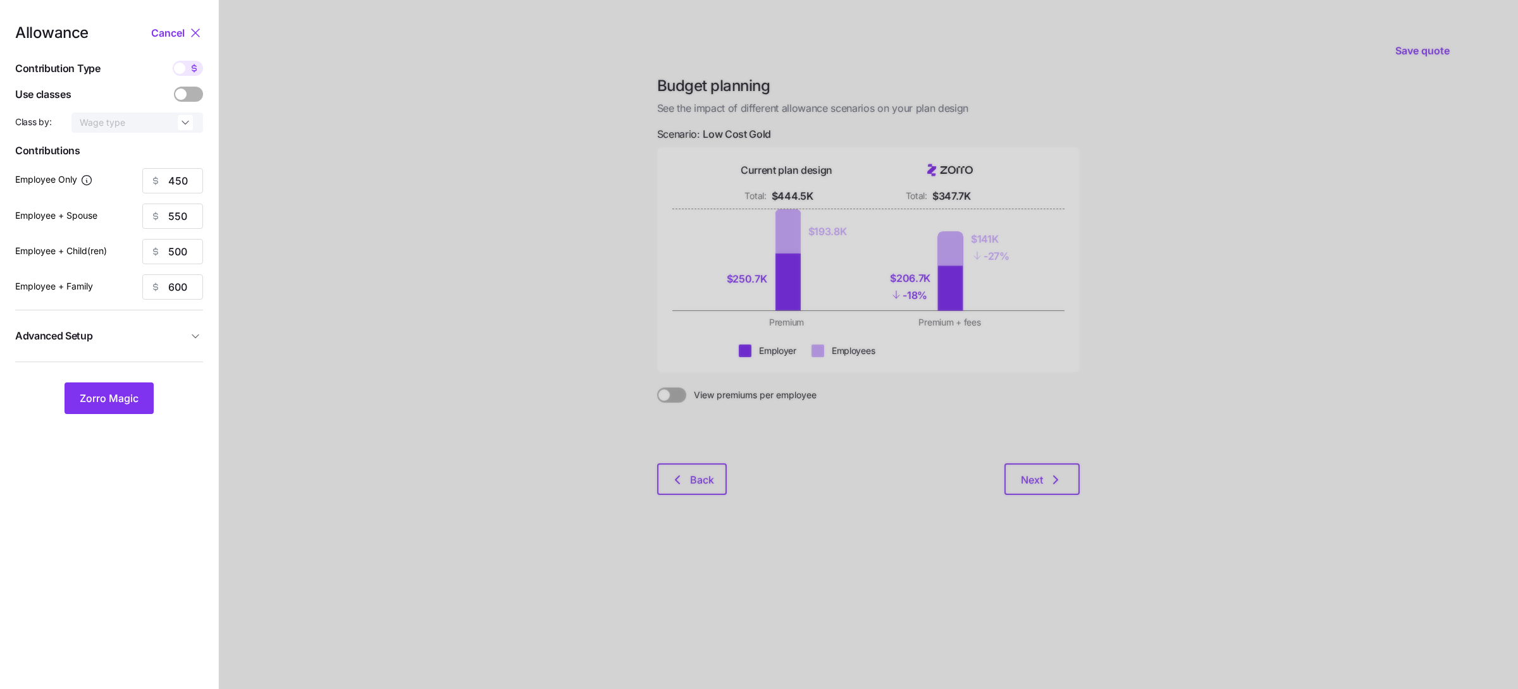
type input "30"
click at [179, 68] on span at bounding box center [179, 68] width 11 height 11
click at [173, 61] on input "checkbox" at bounding box center [173, 61] width 0 height 0
type input "450"
type input "550"
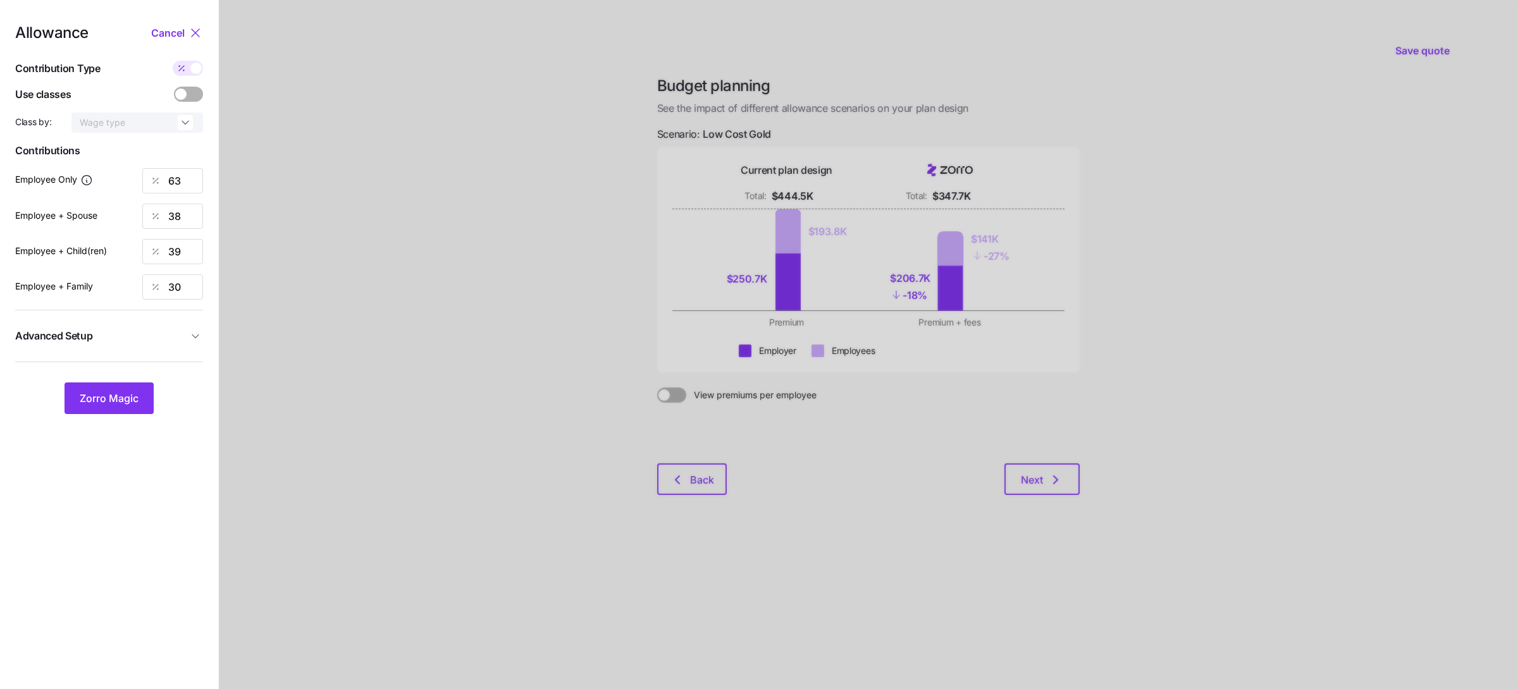
type input "500"
type input "600"
click at [182, 225] on input "550" at bounding box center [172, 216] width 61 height 25
click at [176, 216] on input "550" at bounding box center [172, 216] width 61 height 25
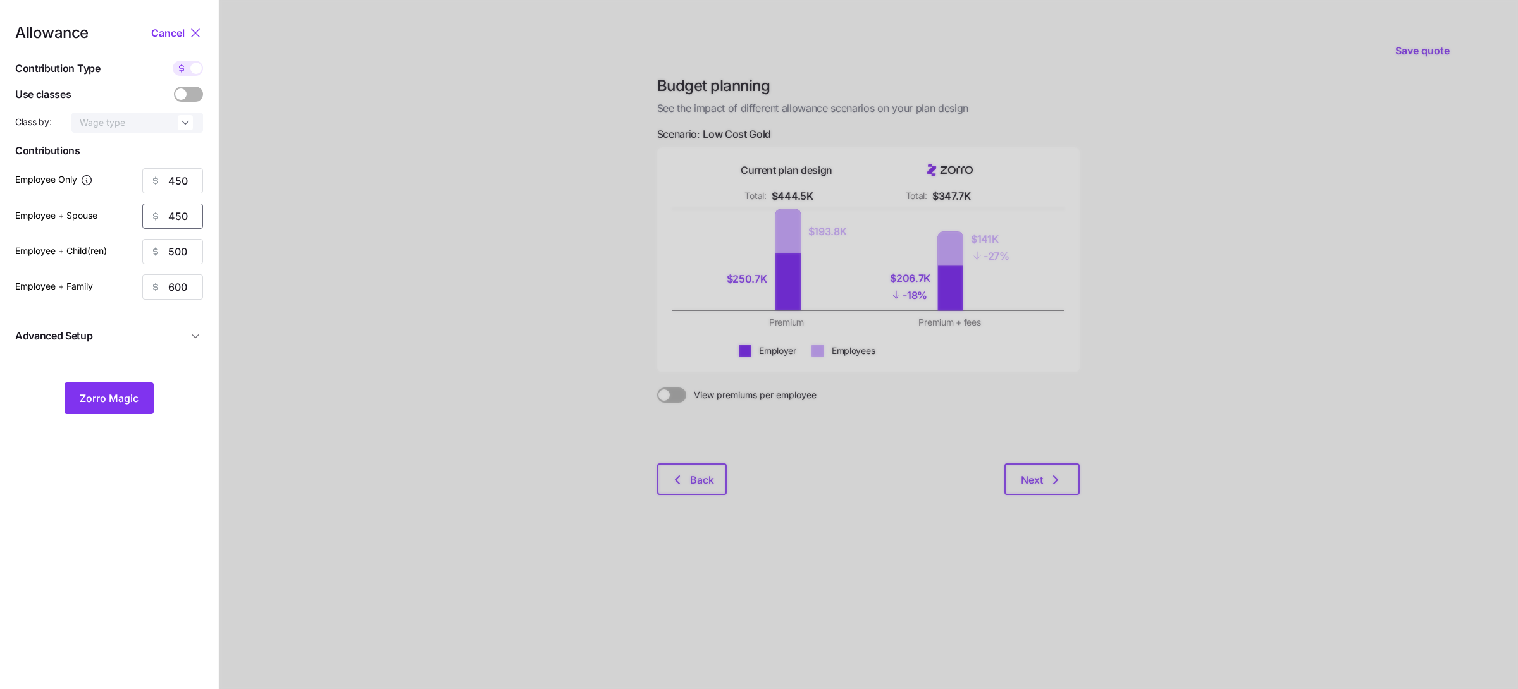
type input "450"
click at [123, 393] on span "Zorro Magic" at bounding box center [109, 398] width 59 height 15
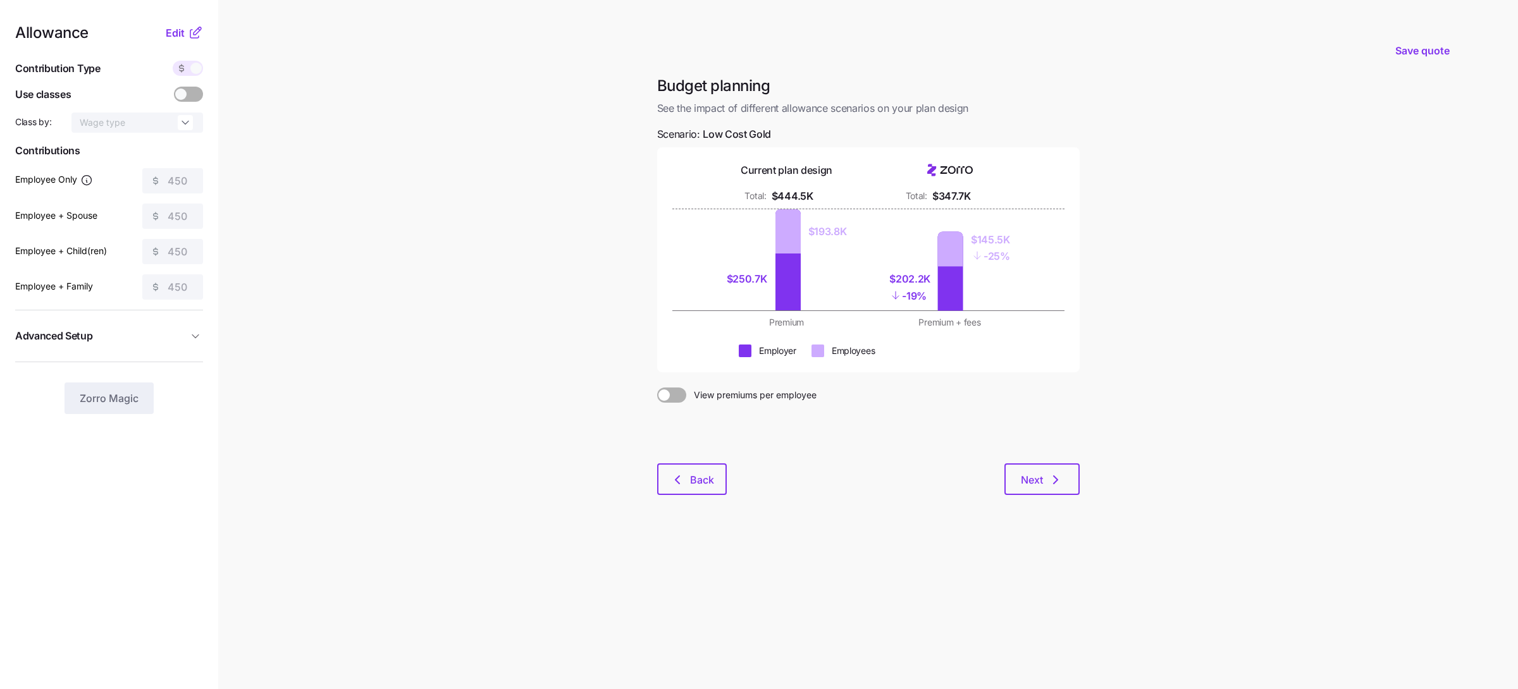
click at [179, 63] on icon at bounding box center [181, 68] width 10 height 10
click at [177, 34] on span "Edit" at bounding box center [175, 32] width 19 height 15
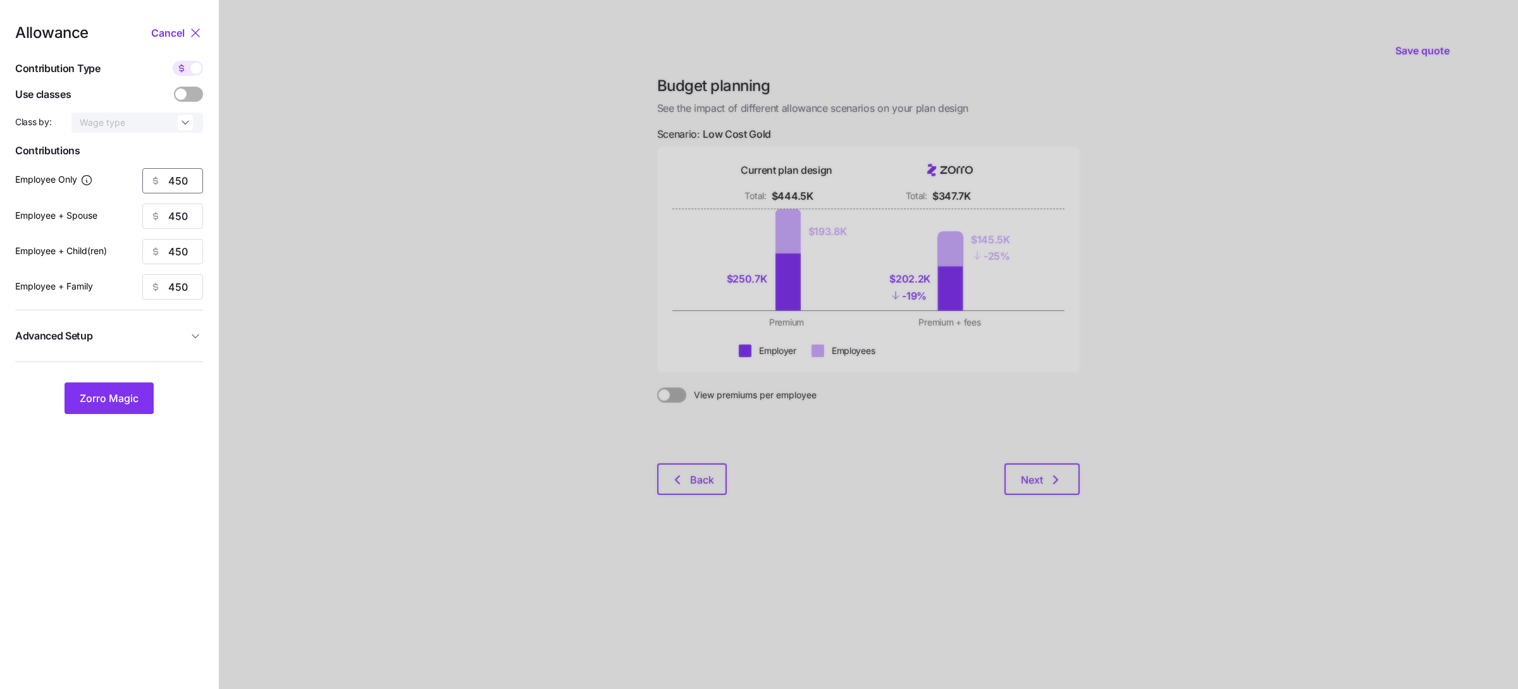
click at [176, 174] on input "450" at bounding box center [172, 180] width 61 height 25
click at [115, 414] on nav "Allowance Cancel Contribution Type Use classes Class by: Wage type Contribution…" at bounding box center [109, 344] width 218 height 689
click at [94, 399] on span "Zorro Magic" at bounding box center [109, 398] width 59 height 15
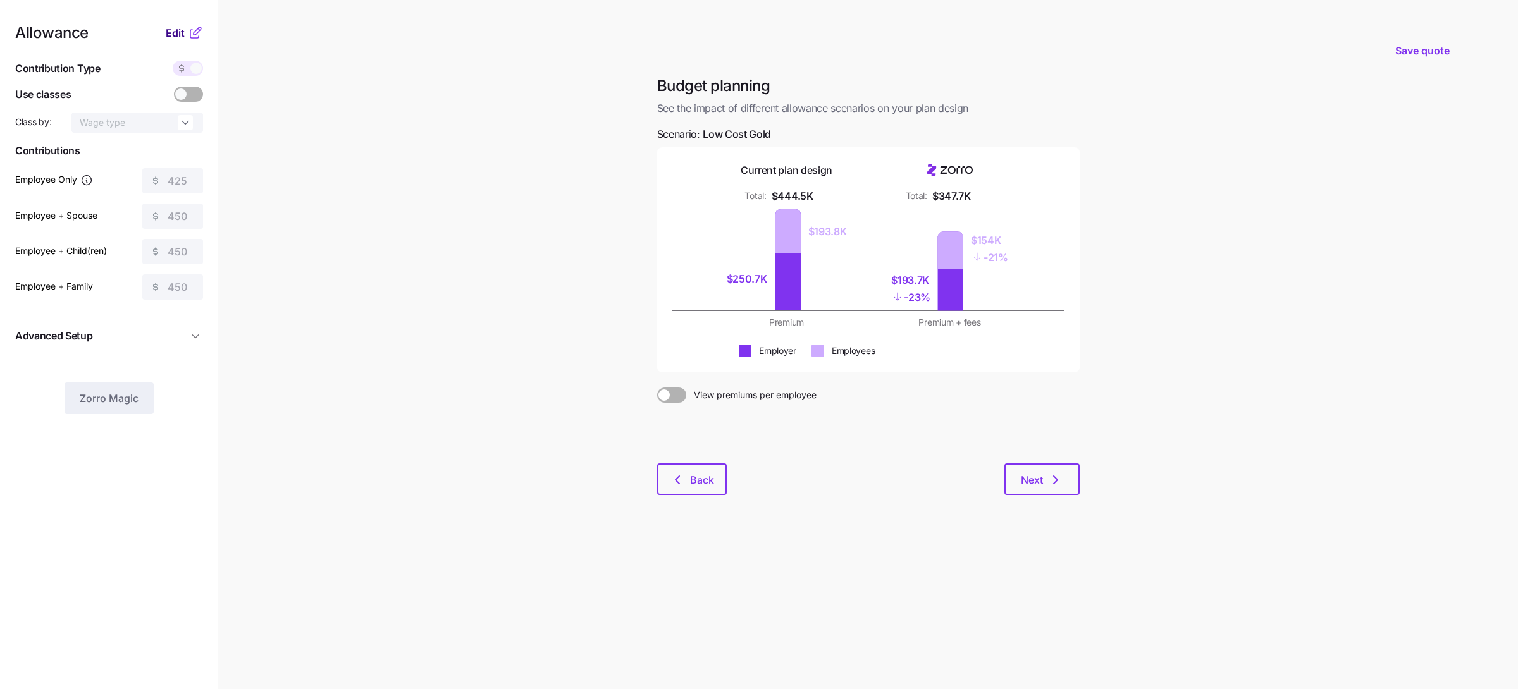
click at [175, 34] on span "Edit" at bounding box center [175, 32] width 19 height 15
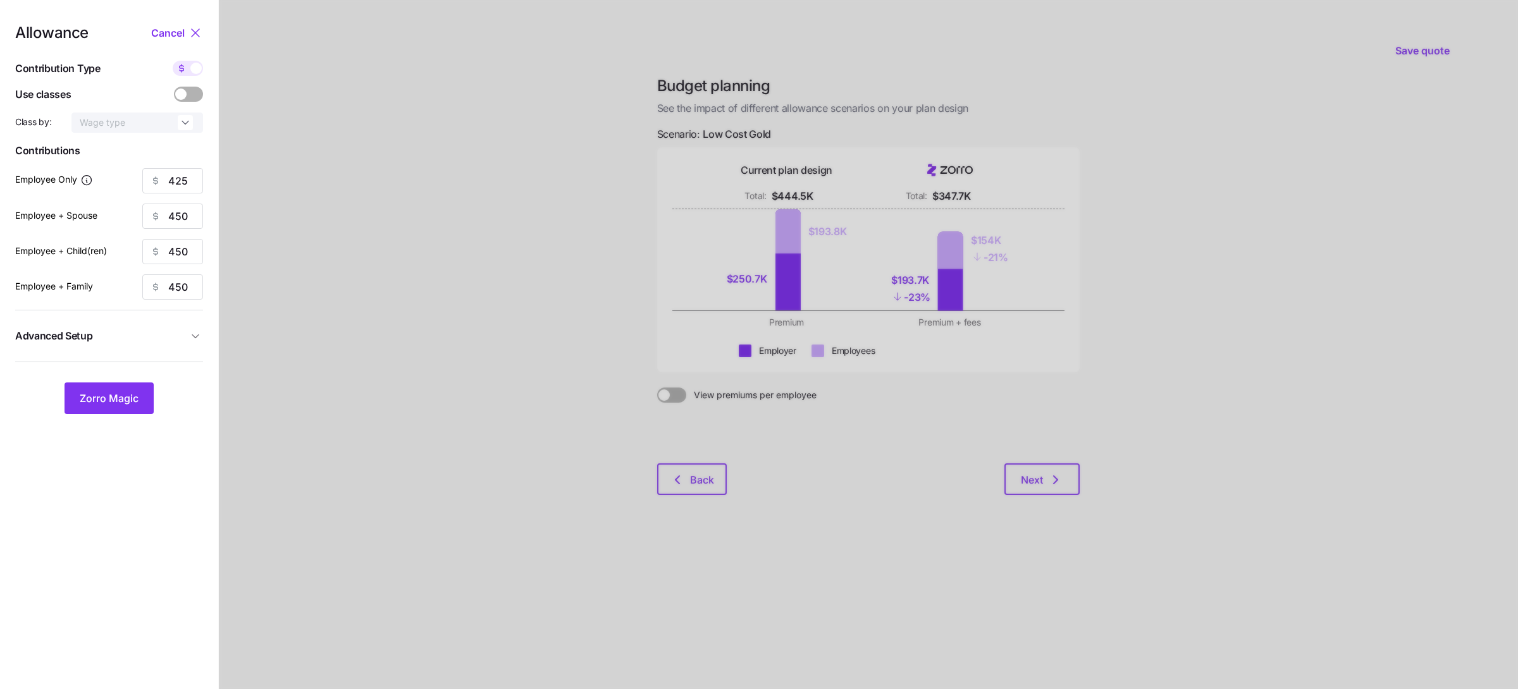
click at [190, 75] on div at bounding box center [188, 68] width 30 height 15
click at [173, 61] on input "checkbox" at bounding box center [173, 61] width 0 height 0
type input "59"
type input "31"
type input "35"
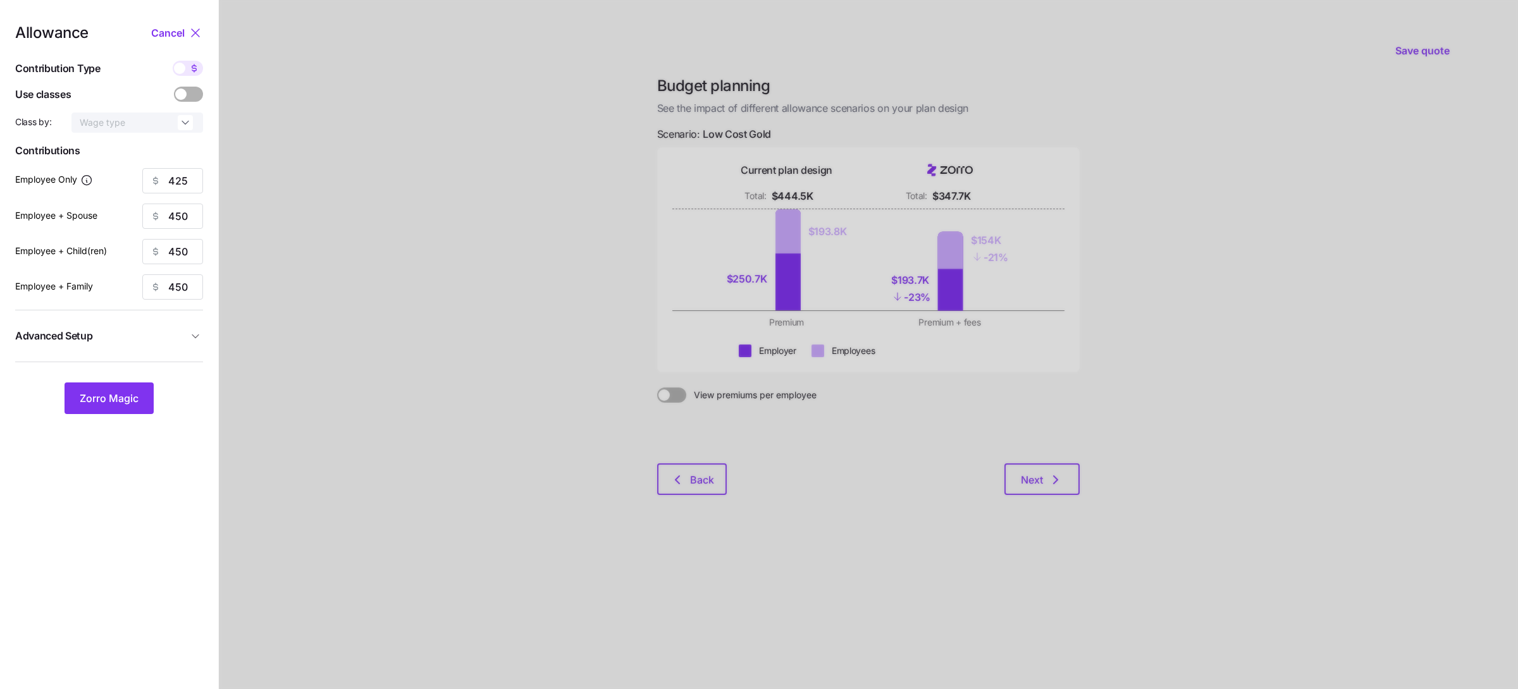
type input "22"
click at [176, 32] on span "Cancel" at bounding box center [168, 32] width 34 height 15
type input "425"
type input "450"
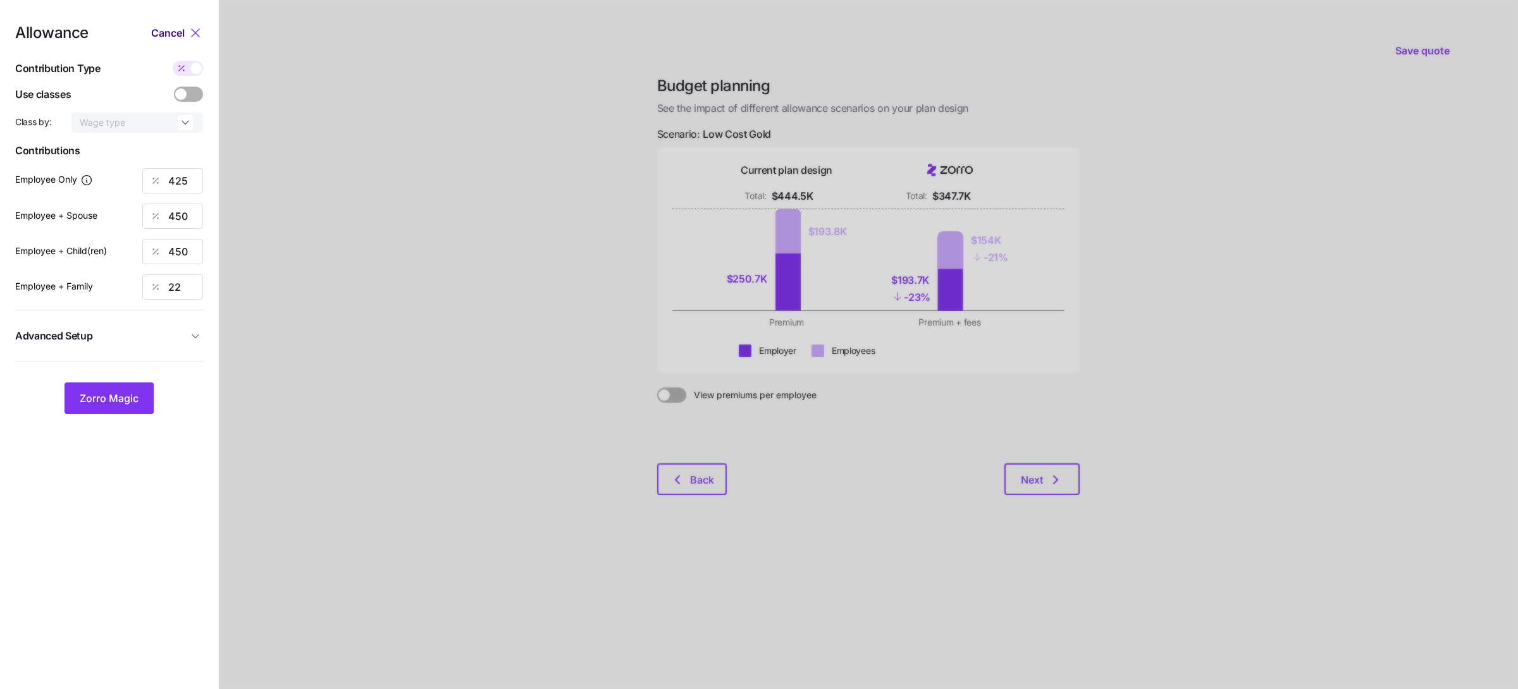
type input "450"
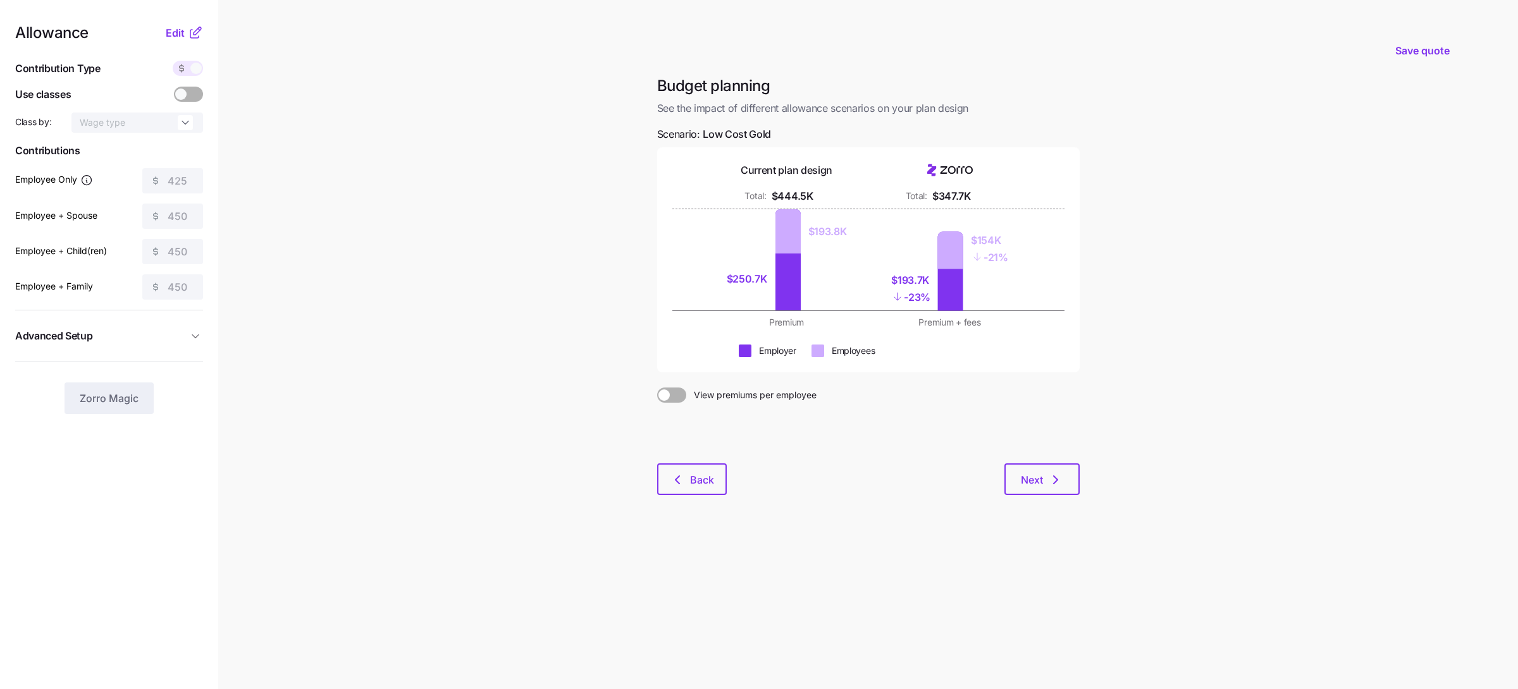
click at [311, 208] on main "Save quote Budget planning See the impact of different allowance scenarios on y…" at bounding box center [759, 344] width 1518 height 689
click at [171, 36] on span "Edit" at bounding box center [175, 32] width 19 height 15
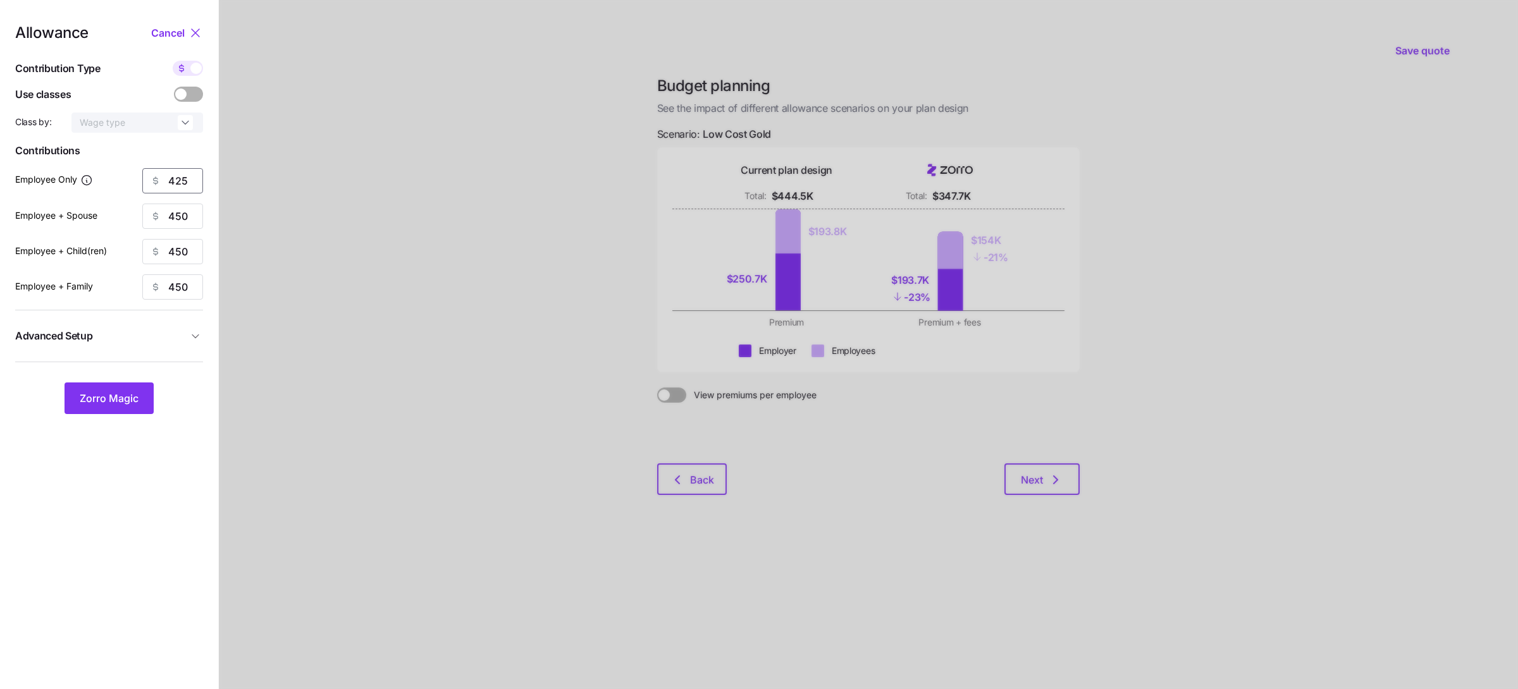
click at [182, 178] on input "425" at bounding box center [172, 180] width 61 height 25
click at [189, 184] on input "450" at bounding box center [172, 180] width 61 height 25
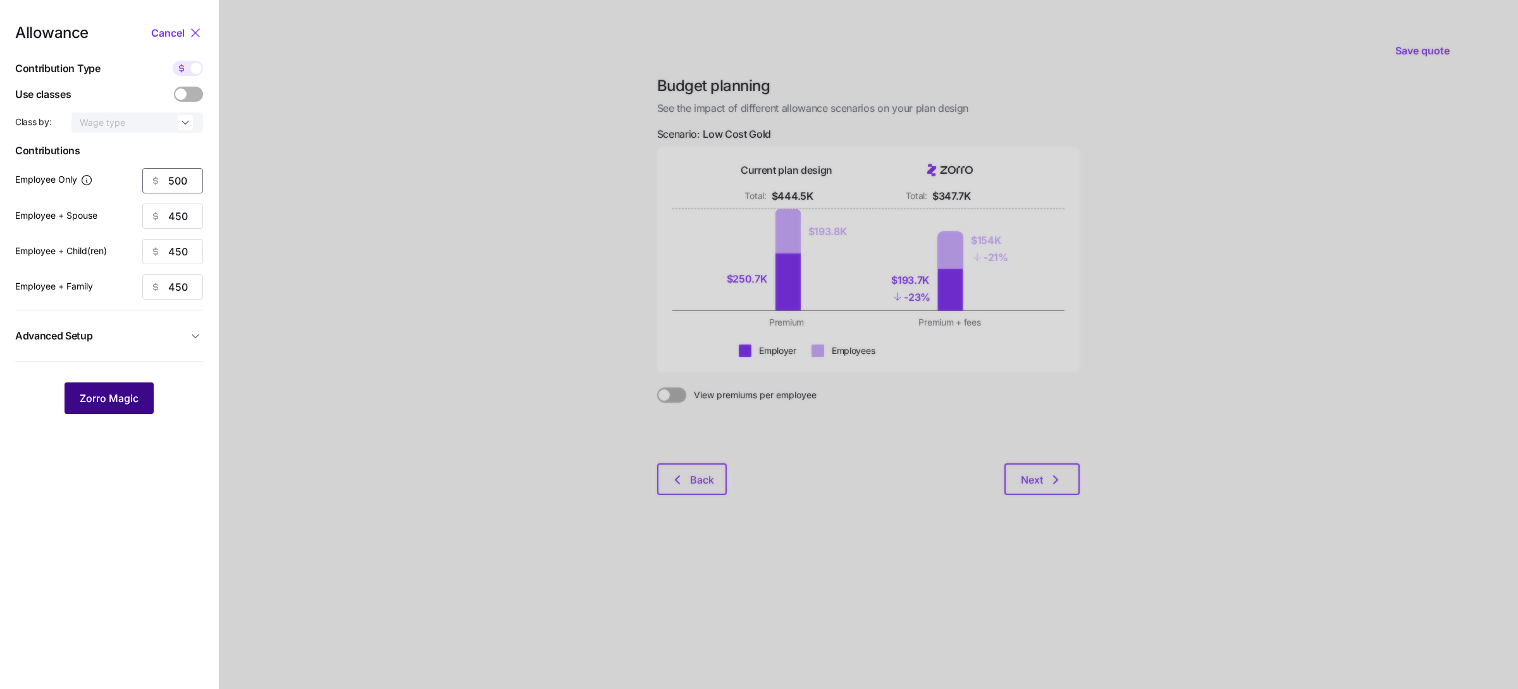
type input "500"
click at [136, 393] on span "Zorro Magic" at bounding box center [109, 398] width 59 height 15
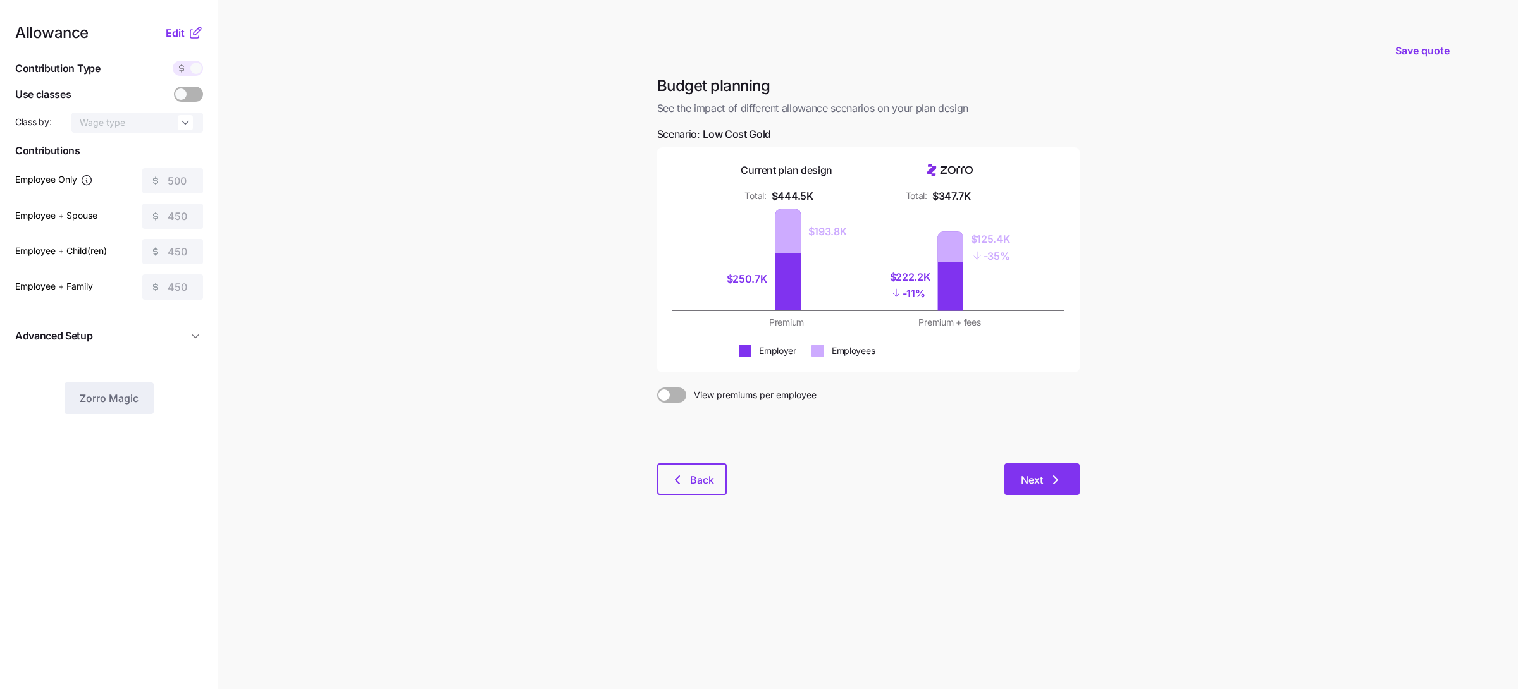
click at [1036, 475] on span "Next" at bounding box center [1032, 480] width 22 height 15
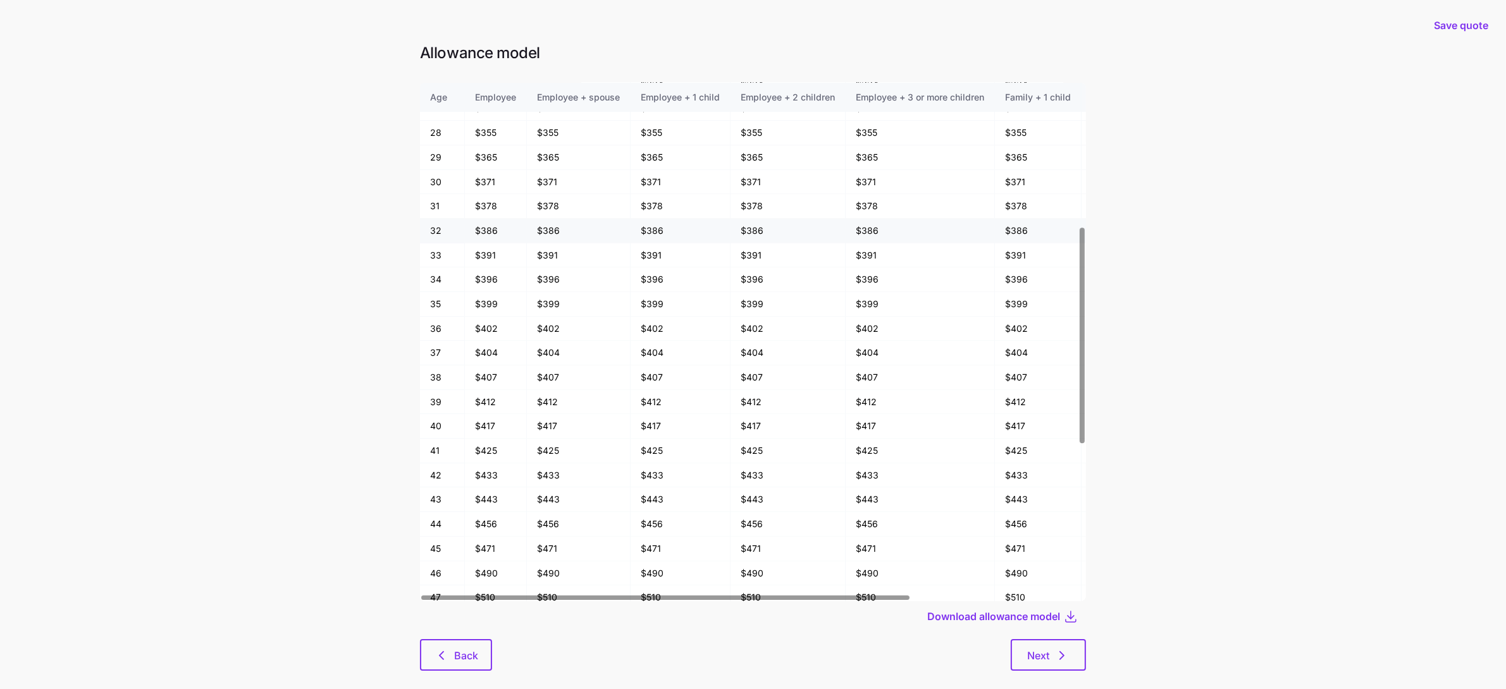
scroll to position [343, 0]
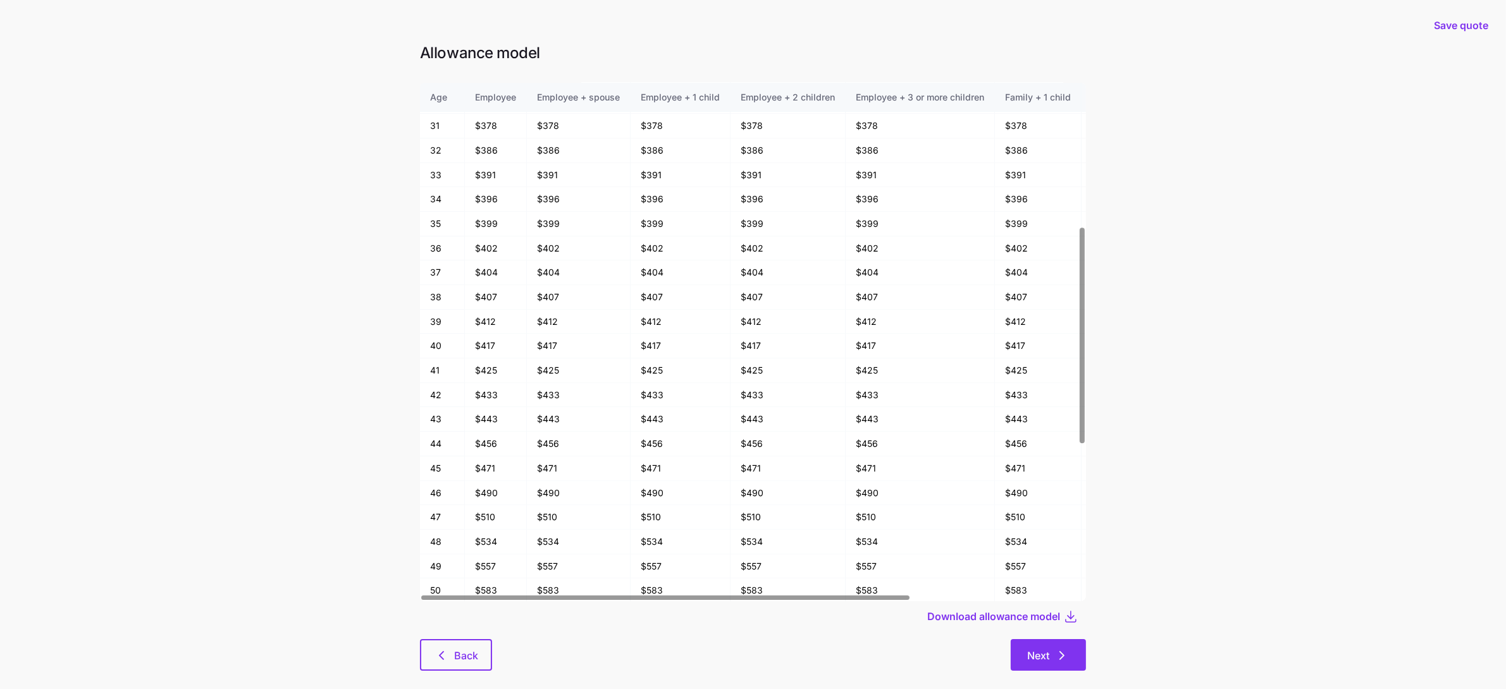
click at [1044, 665] on button "Next" at bounding box center [1048, 656] width 75 height 32
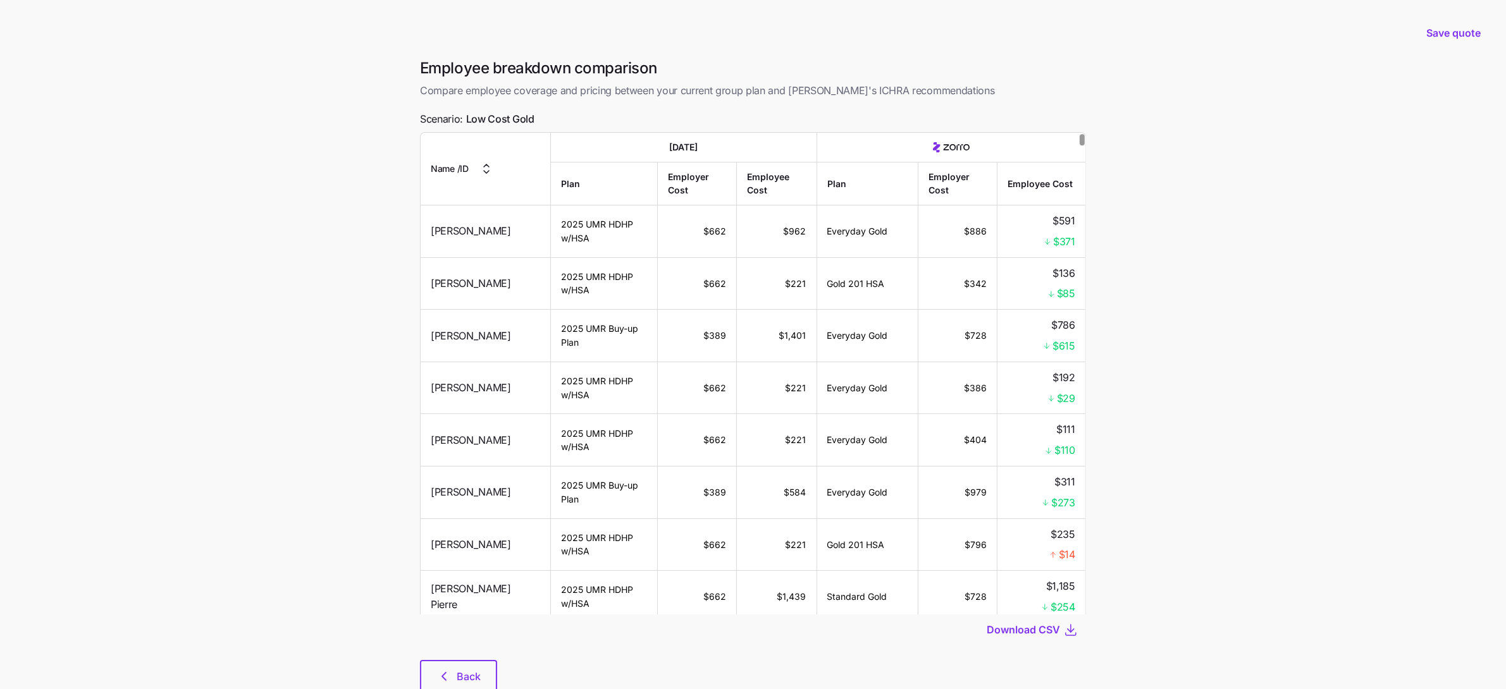
scroll to position [75, 0]
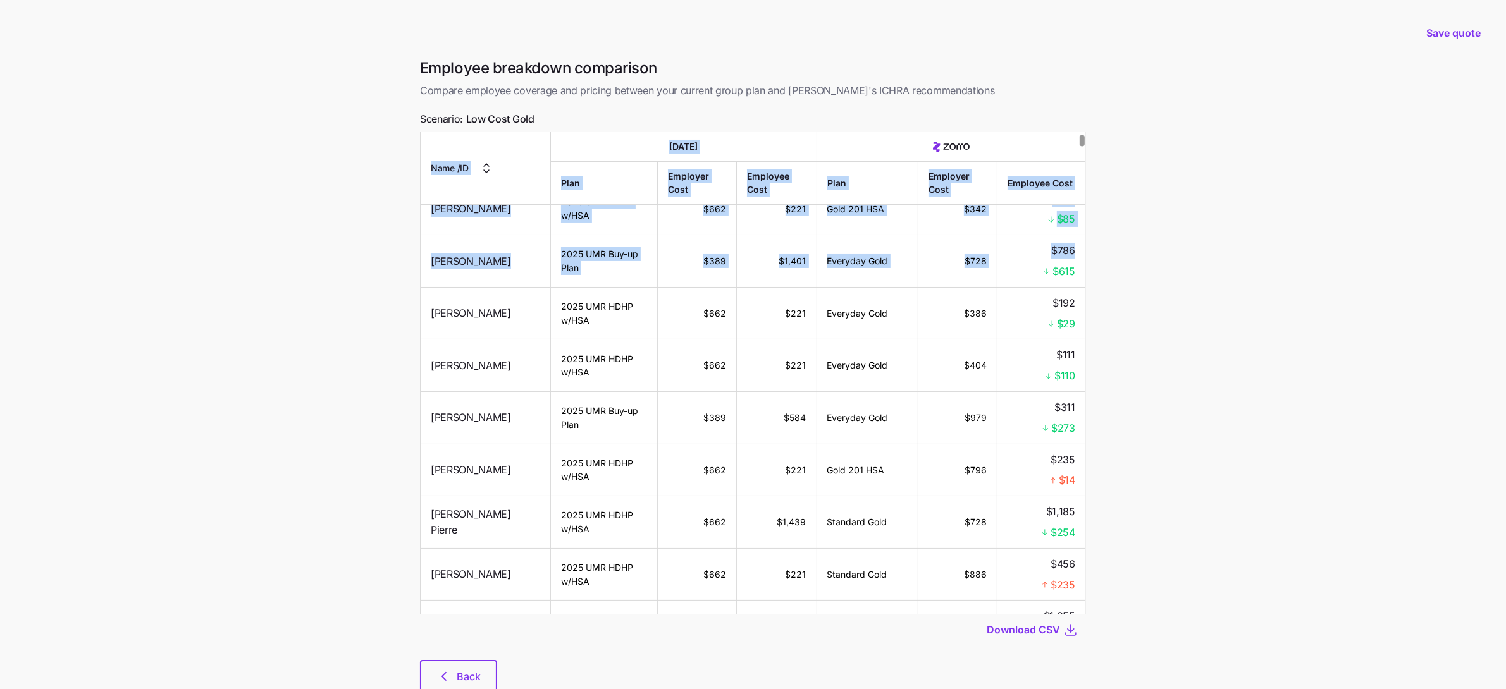
drag, startPoint x: 1053, startPoint y: 268, endPoint x: 1092, endPoint y: 273, distance: 38.8
click at [1092, 272] on div "Employee breakdown comparison Compare employee coverage and pricing between you…" at bounding box center [753, 382] width 686 height 649
click at [1073, 268] on span "$615" at bounding box center [1064, 272] width 23 height 16
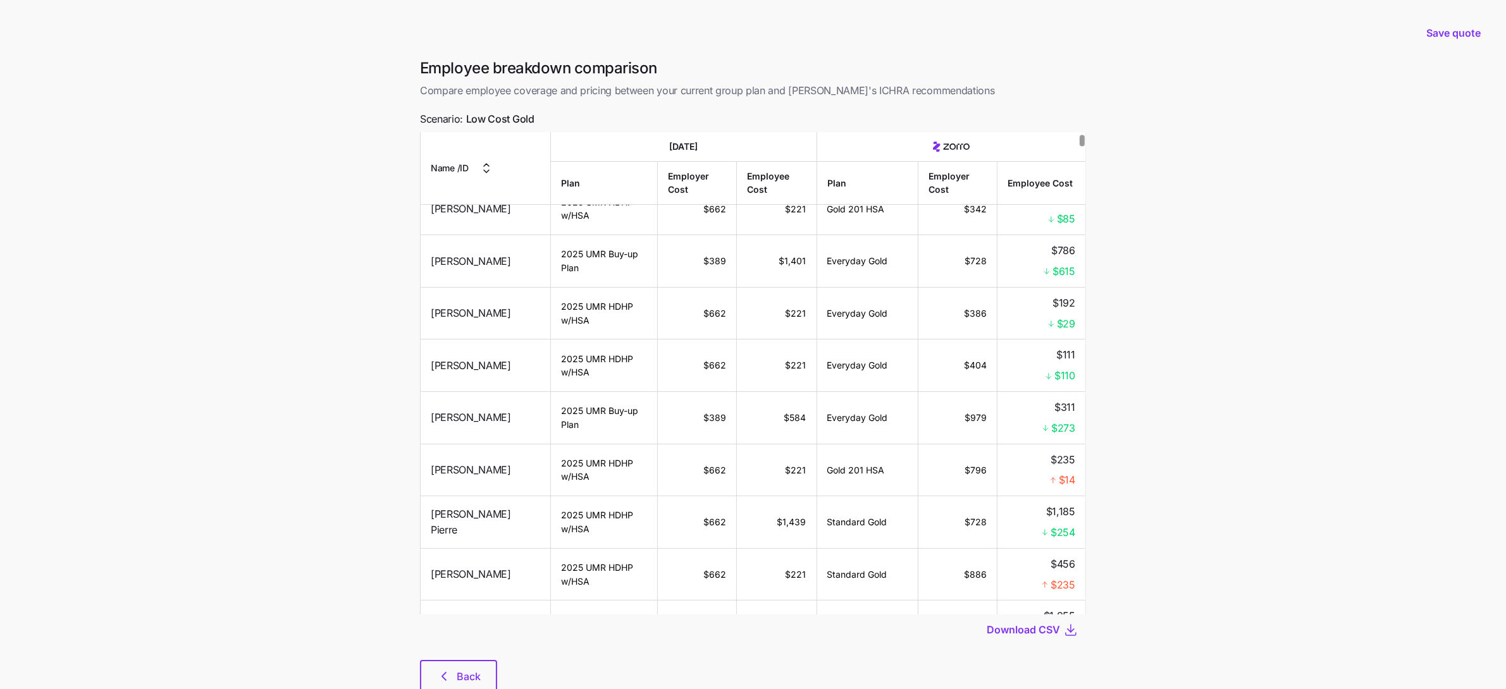
click at [1071, 268] on span "$615" at bounding box center [1064, 272] width 23 height 16
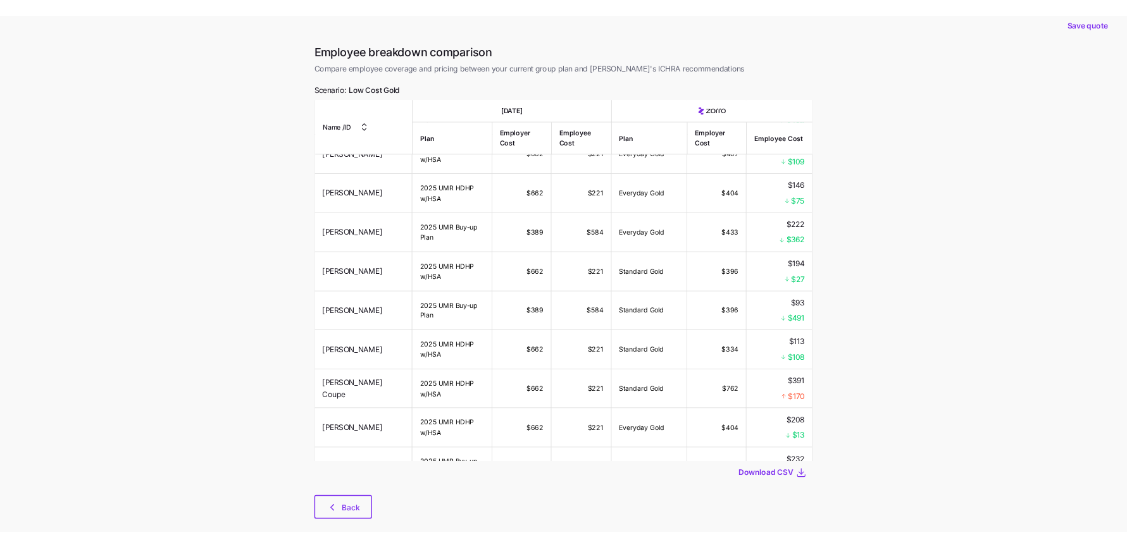
scroll to position [23, 0]
